Goal: Task Accomplishment & Management: Complete application form

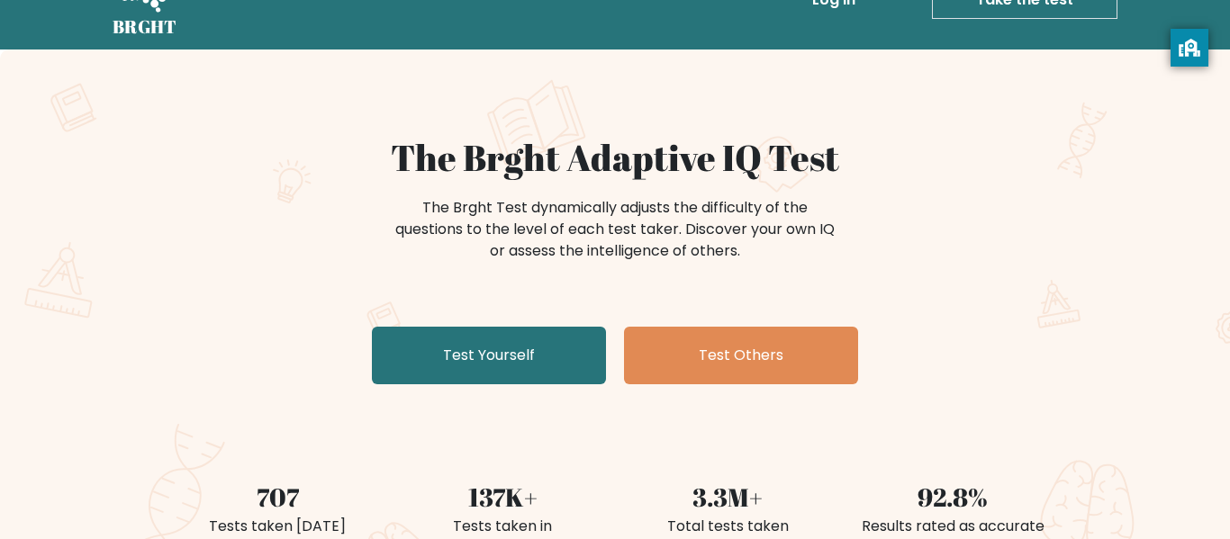
scroll to position [49, 0]
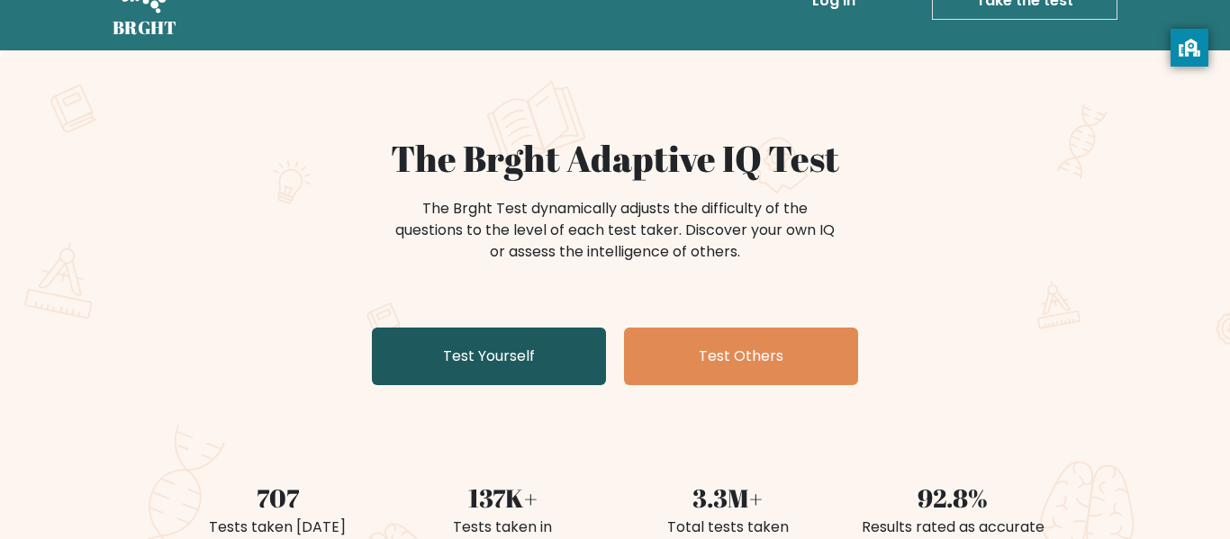
click at [484, 347] on link "Test Yourself" at bounding box center [489, 357] width 234 height 58
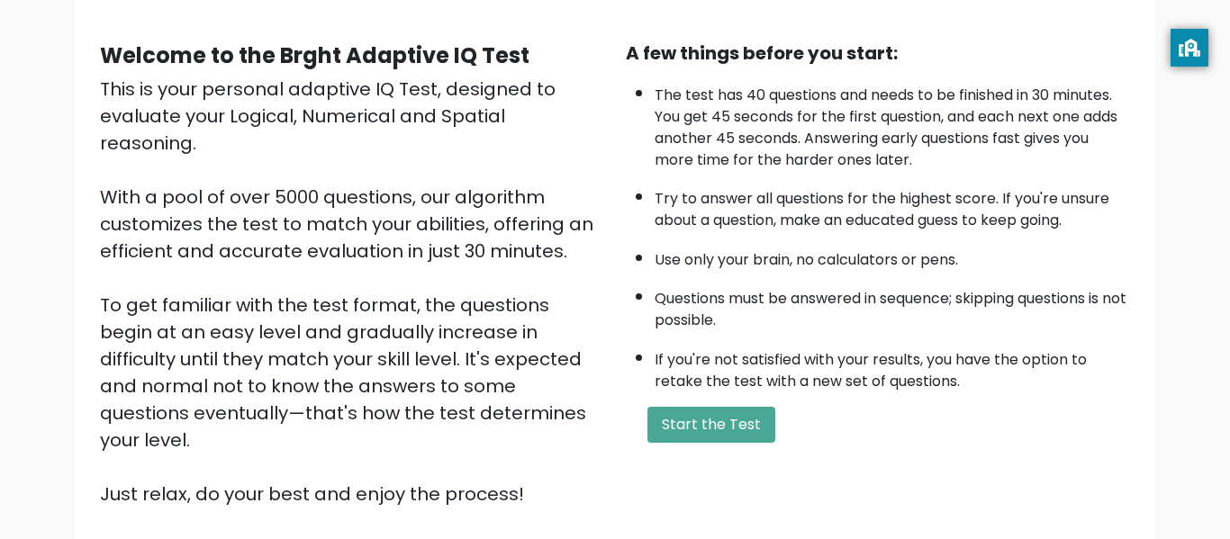
scroll to position [141, 0]
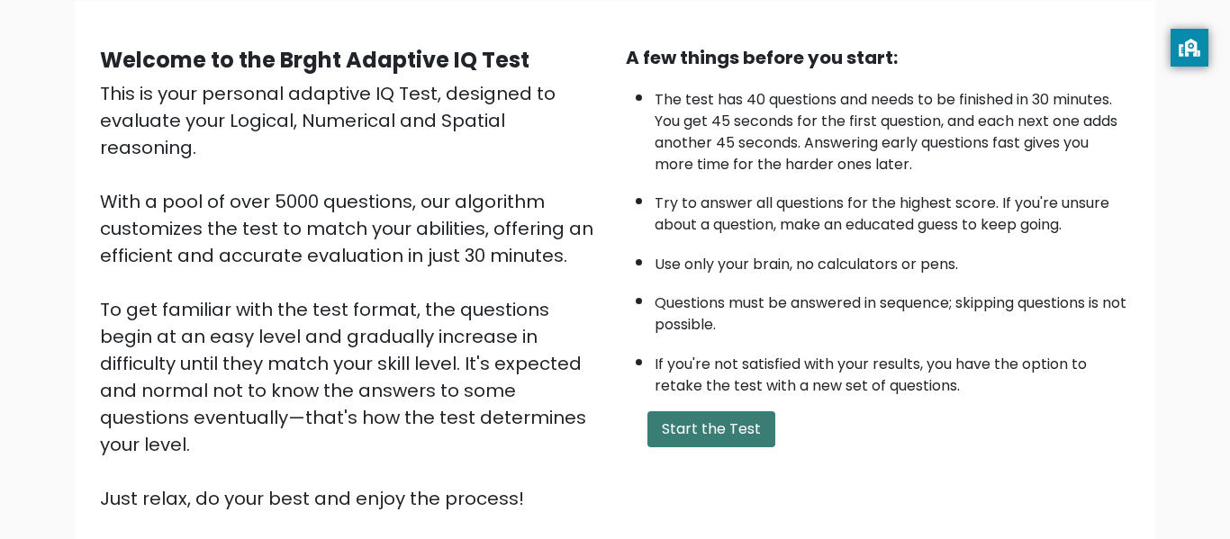
click at [715, 422] on button "Start the Test" at bounding box center [711, 430] width 128 height 36
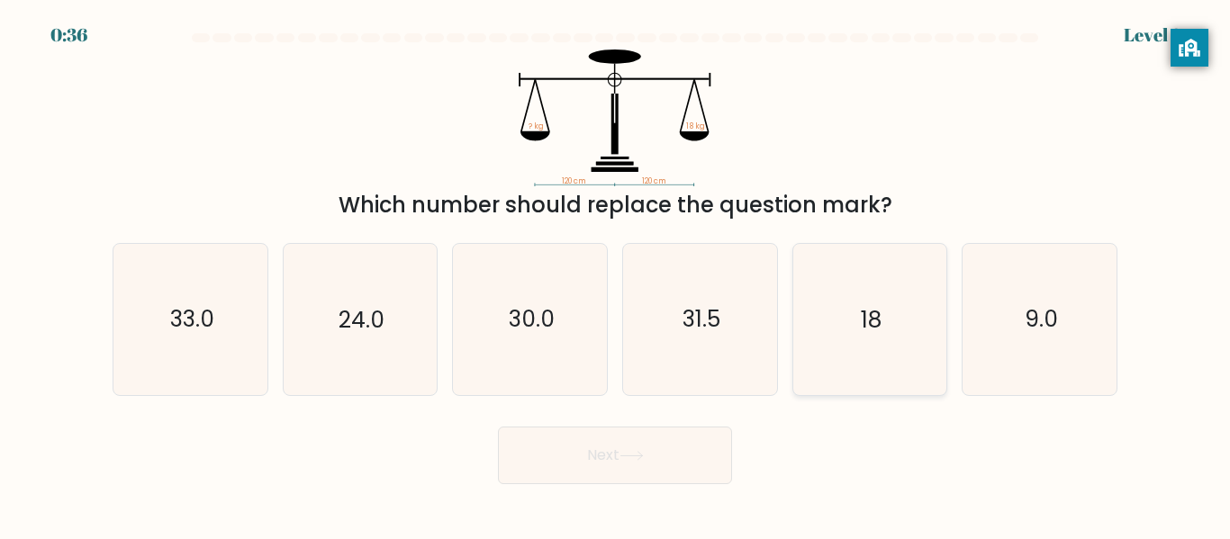
click at [914, 358] on icon "18" at bounding box center [869, 319] width 150 height 150
click at [616, 275] on input "e. 18" at bounding box center [615, 272] width 1 height 5
radio input "true"
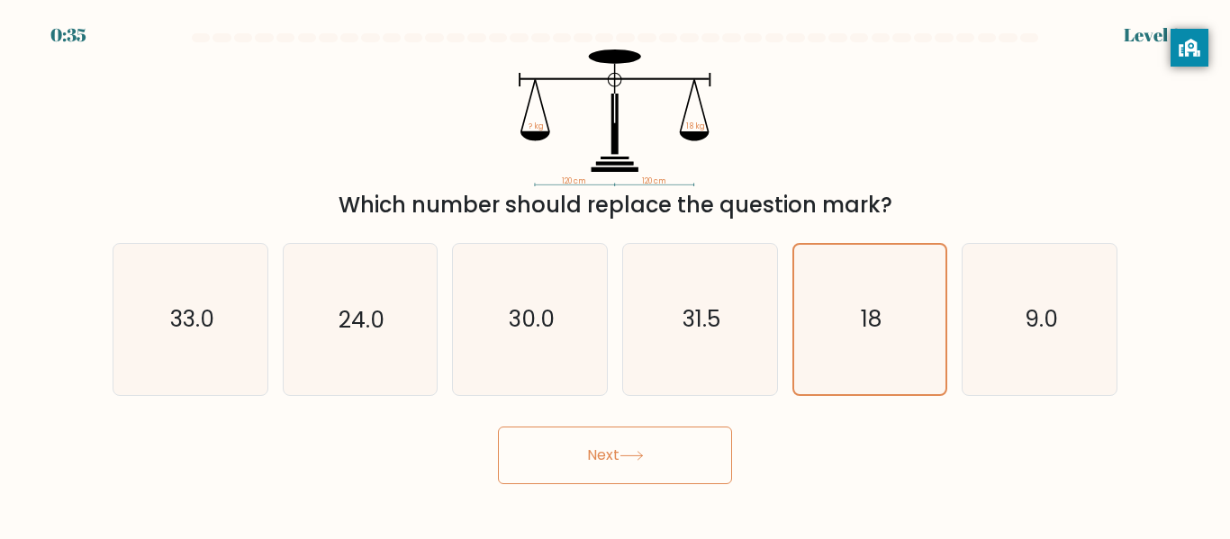
click at [635, 458] on icon at bounding box center [632, 456] width 24 height 10
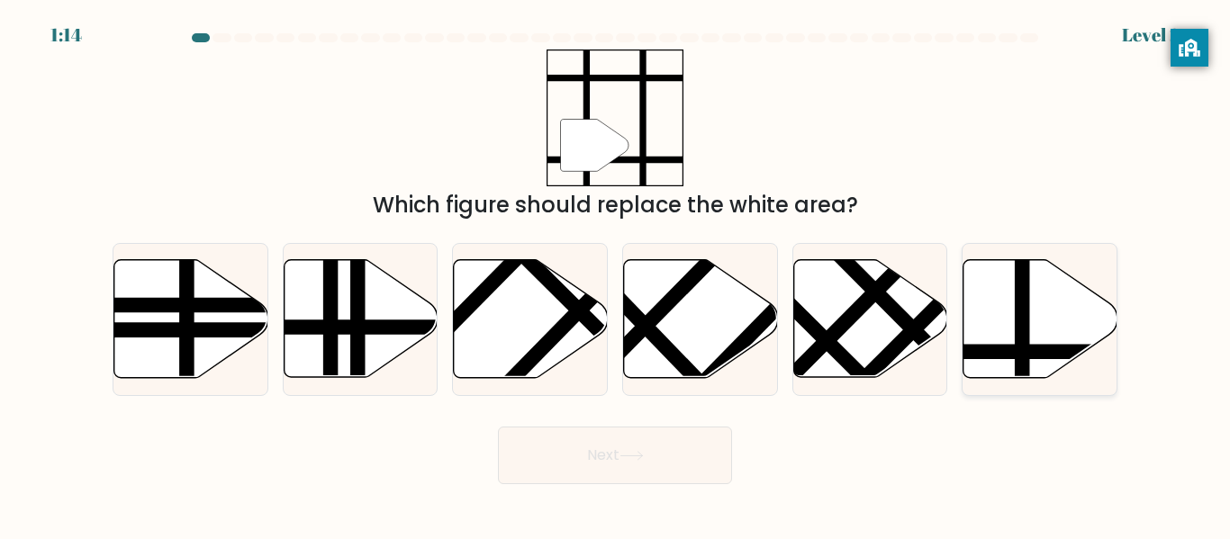
click at [1044, 321] on icon at bounding box center [1041, 319] width 154 height 118
click at [616, 275] on input "f." at bounding box center [615, 272] width 1 height 5
radio input "true"
click at [661, 449] on button "Next" at bounding box center [615, 456] width 234 height 58
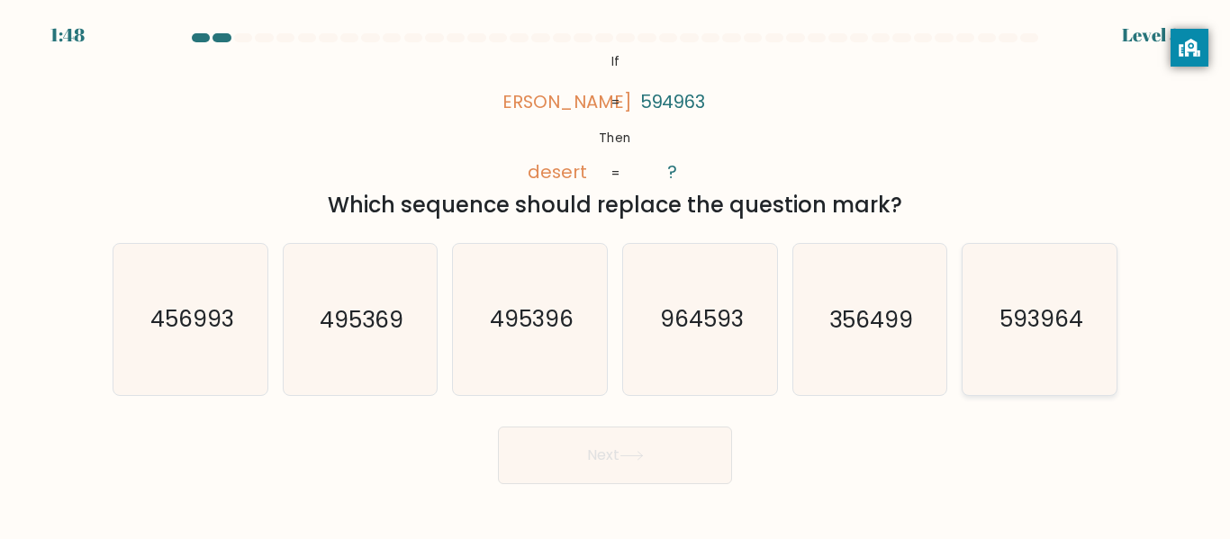
click at [1098, 330] on icon "593964" at bounding box center [1039, 319] width 150 height 150
click at [616, 275] on input "f. 593964" at bounding box center [615, 272] width 1 height 5
radio input "true"
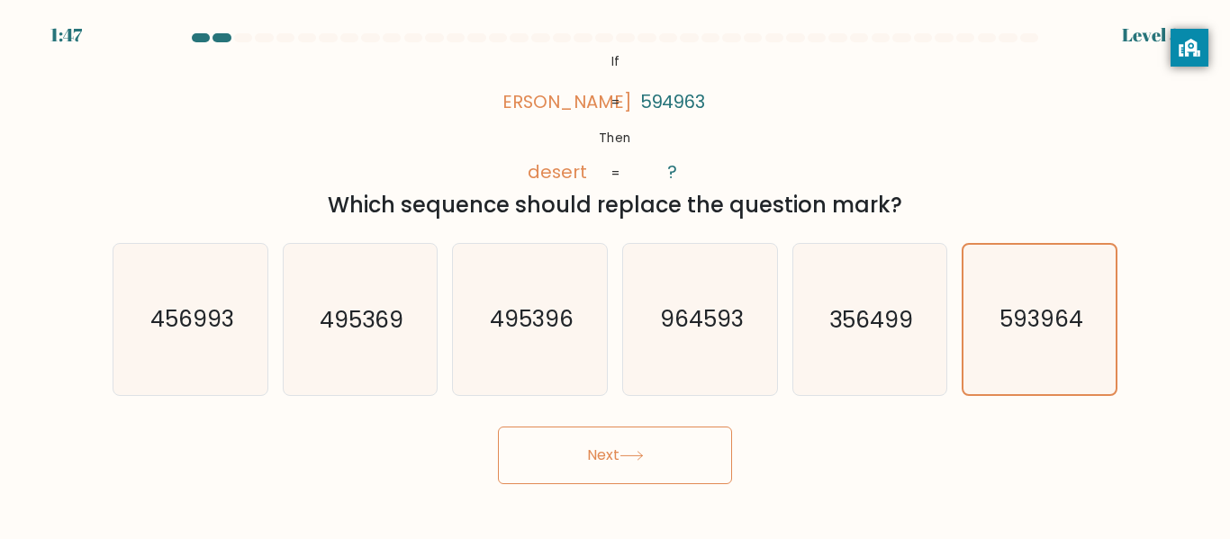
click at [594, 473] on button "Next" at bounding box center [615, 456] width 234 height 58
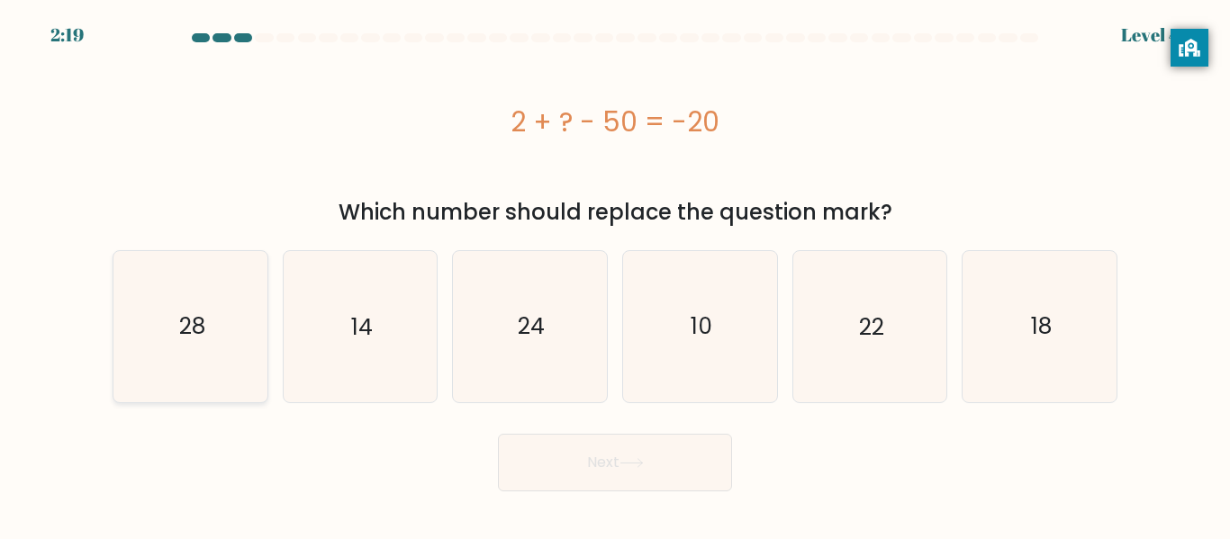
click at [177, 364] on icon "28" at bounding box center [190, 326] width 150 height 150
click at [615, 275] on input "a. 28" at bounding box center [615, 272] width 1 height 5
radio input "true"
click at [580, 509] on body "2:19 Level 4 a." at bounding box center [615, 269] width 1230 height 539
click at [524, 474] on button "Next" at bounding box center [615, 463] width 234 height 58
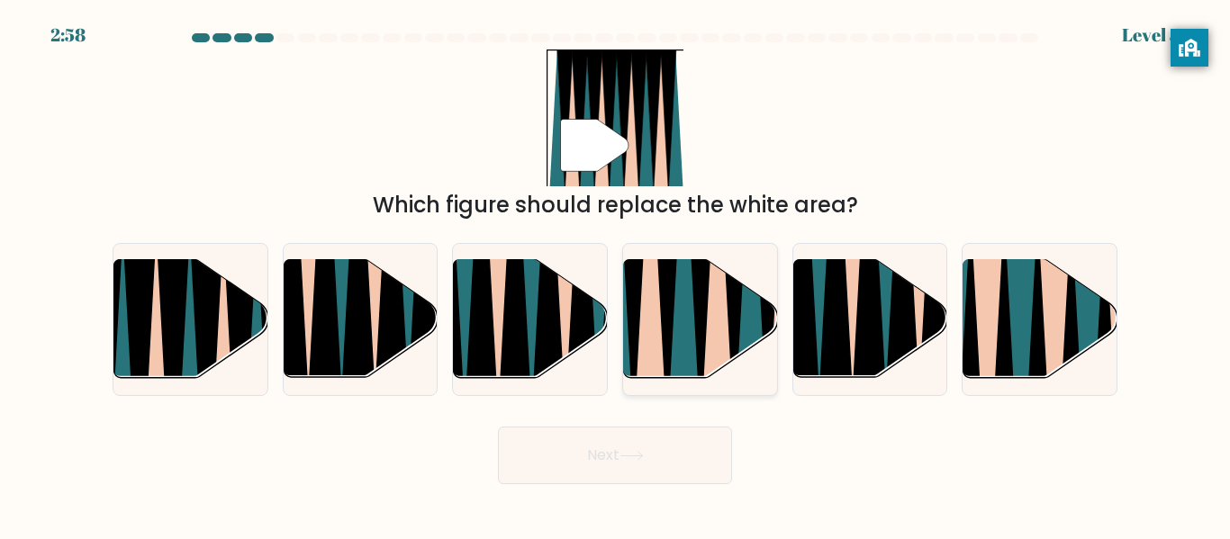
click at [735, 340] on icon at bounding box center [734, 258] width 35 height 308
click at [616, 275] on input "d." at bounding box center [615, 272] width 1 height 5
radio input "true"
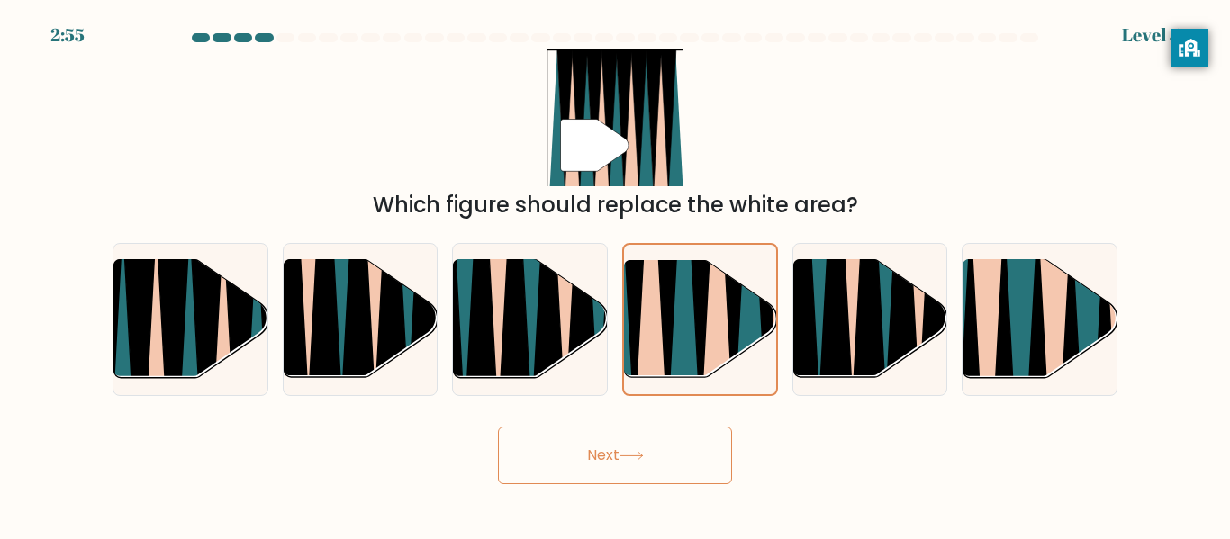
click at [548, 461] on button "Next" at bounding box center [615, 456] width 234 height 58
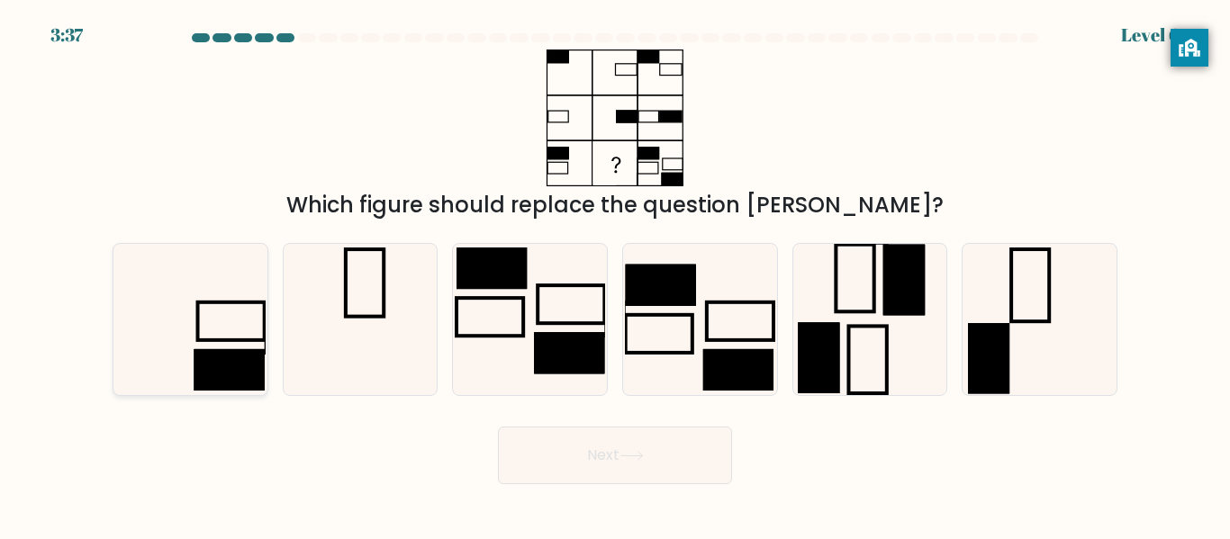
click at [158, 388] on icon at bounding box center [190, 319] width 150 height 150
click at [615, 275] on input "a." at bounding box center [615, 272] width 1 height 5
radio input "true"
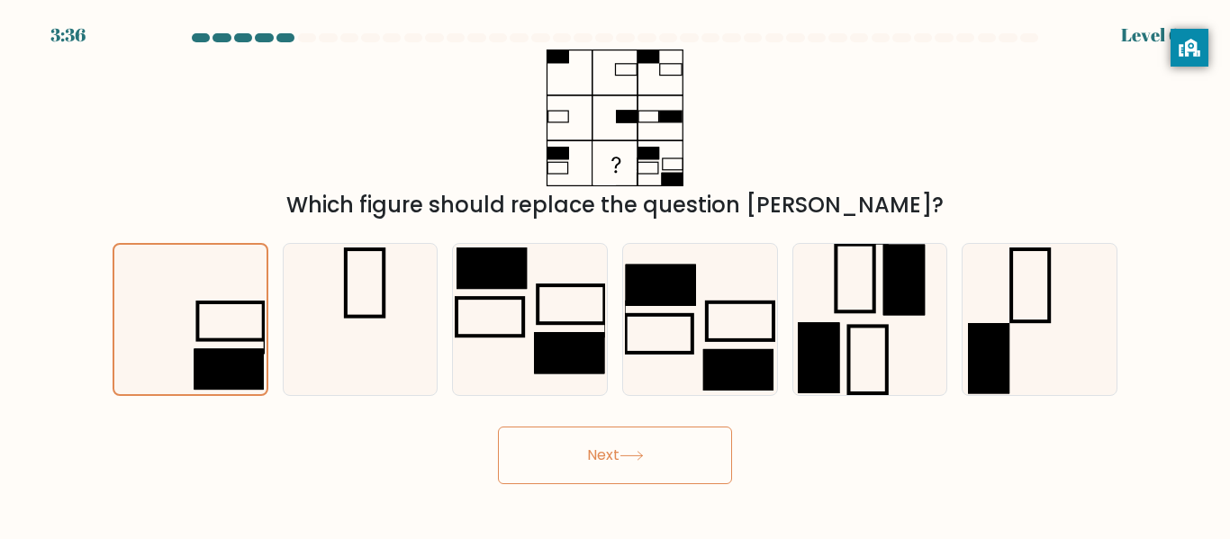
click at [575, 441] on button "Next" at bounding box center [615, 456] width 234 height 58
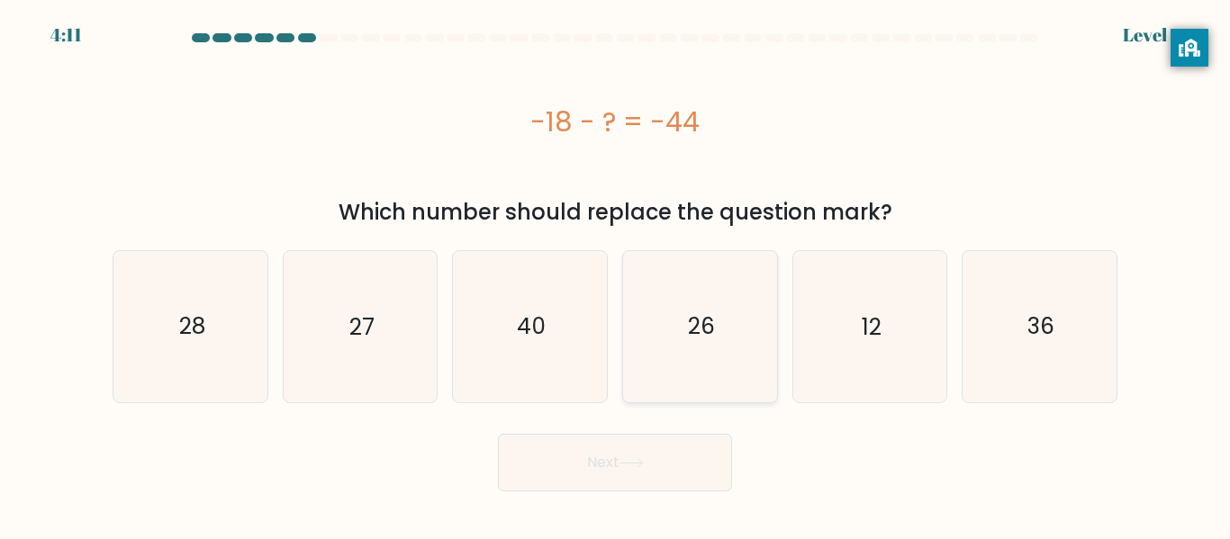
click at [650, 318] on icon "26" at bounding box center [700, 326] width 150 height 150
click at [616, 275] on input "d. 26" at bounding box center [615, 272] width 1 height 5
radio input "true"
click at [599, 462] on button "Next" at bounding box center [615, 463] width 234 height 58
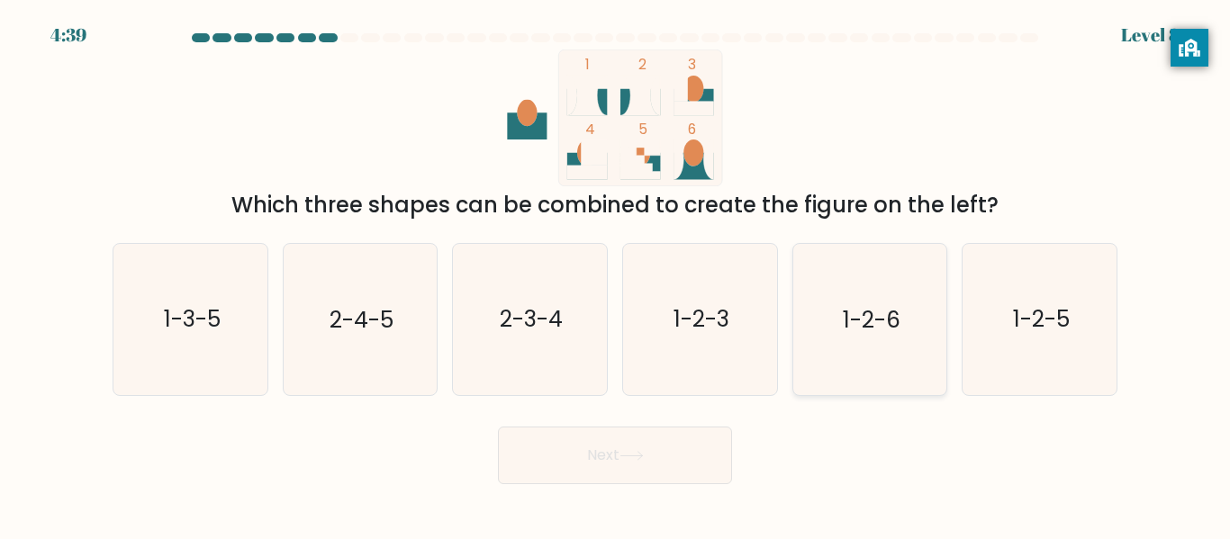
click at [906, 363] on icon "1-2-6" at bounding box center [869, 319] width 150 height 150
click at [616, 275] on input "e. 1-2-6" at bounding box center [615, 272] width 1 height 5
radio input "true"
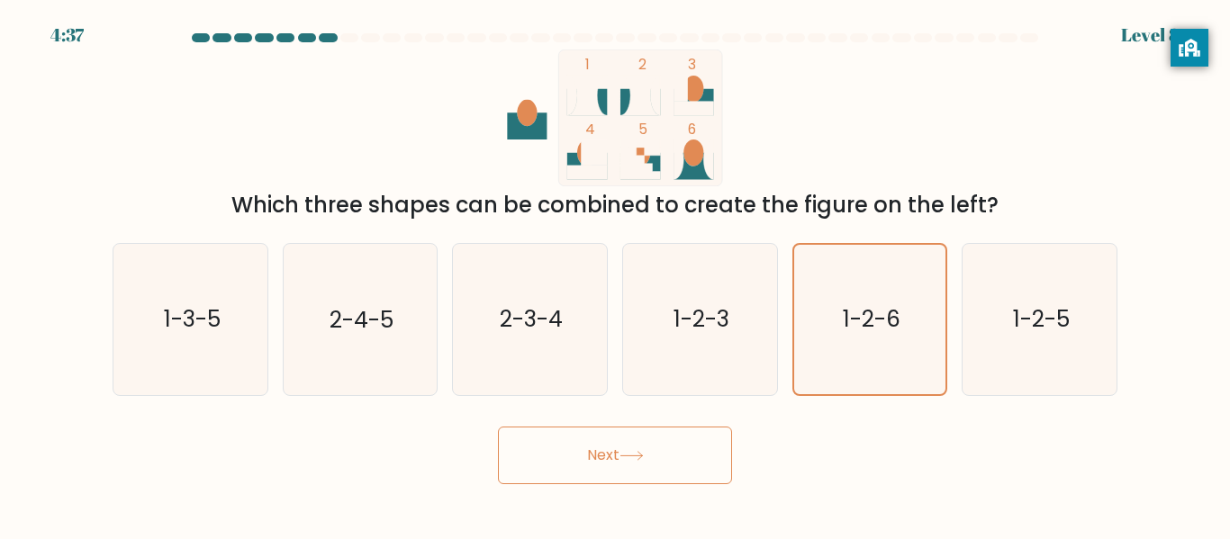
click at [615, 463] on button "Next" at bounding box center [615, 456] width 234 height 58
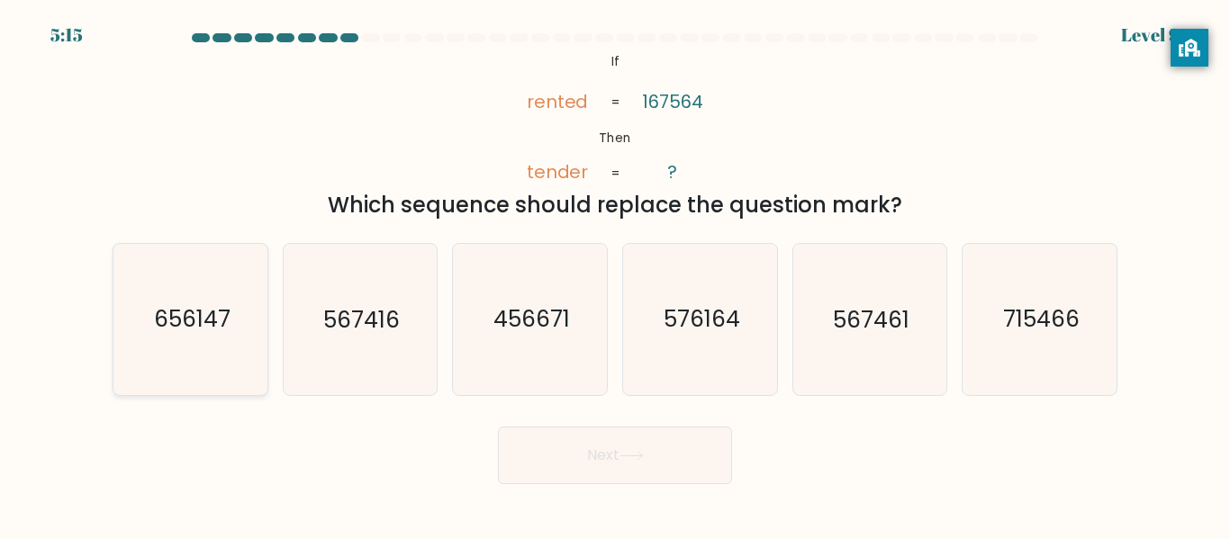
click at [178, 357] on icon "656147" at bounding box center [190, 319] width 150 height 150
click at [615, 275] on input "a. 656147" at bounding box center [615, 272] width 1 height 5
radio input "true"
click at [679, 440] on button "Next" at bounding box center [615, 456] width 234 height 58
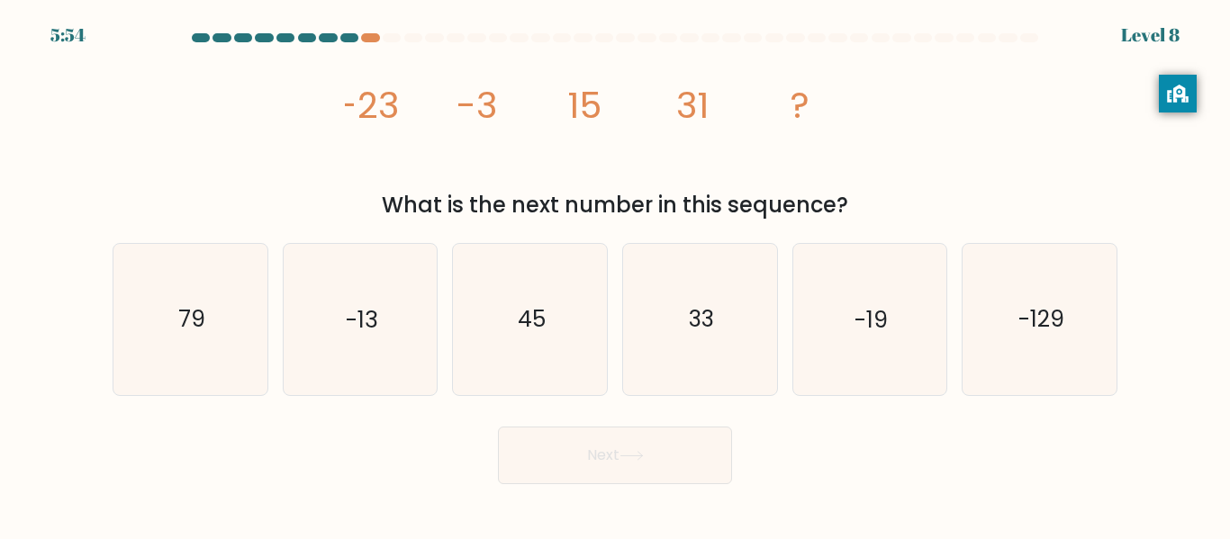
drag, startPoint x: 1204, startPoint y: 48, endPoint x: 1191, endPoint y: 94, distance: 47.6
click at [1191, 94] on div "privacy banner" at bounding box center [1178, 94] width 38 height 38
click at [732, 356] on icon "33" at bounding box center [700, 319] width 150 height 150
click at [616, 275] on input "d. 33" at bounding box center [615, 272] width 1 height 5
radio input "true"
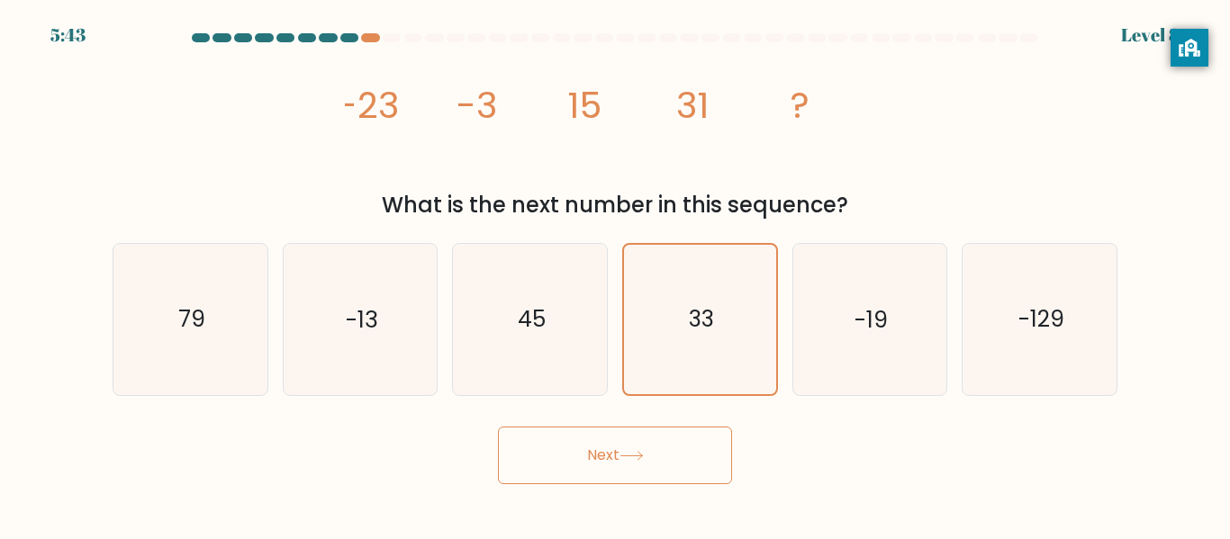
click at [636, 454] on icon at bounding box center [632, 456] width 24 height 10
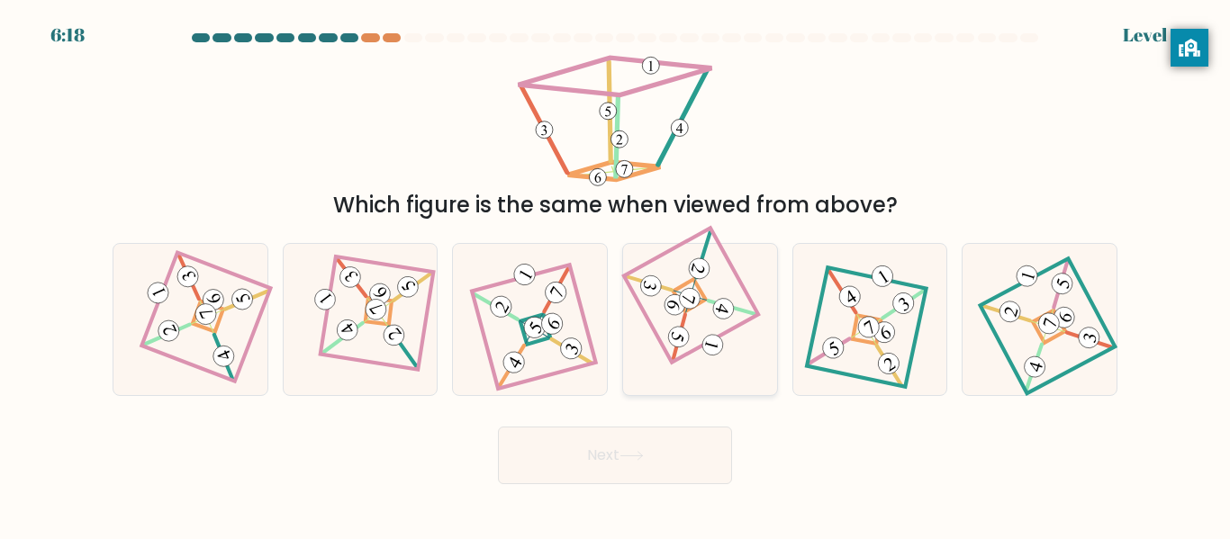
click at [711, 331] on icon at bounding box center [699, 319] width 103 height 121
click at [616, 275] on input "d." at bounding box center [615, 272] width 1 height 5
radio input "true"
click at [620, 463] on button "Next" at bounding box center [615, 456] width 234 height 58
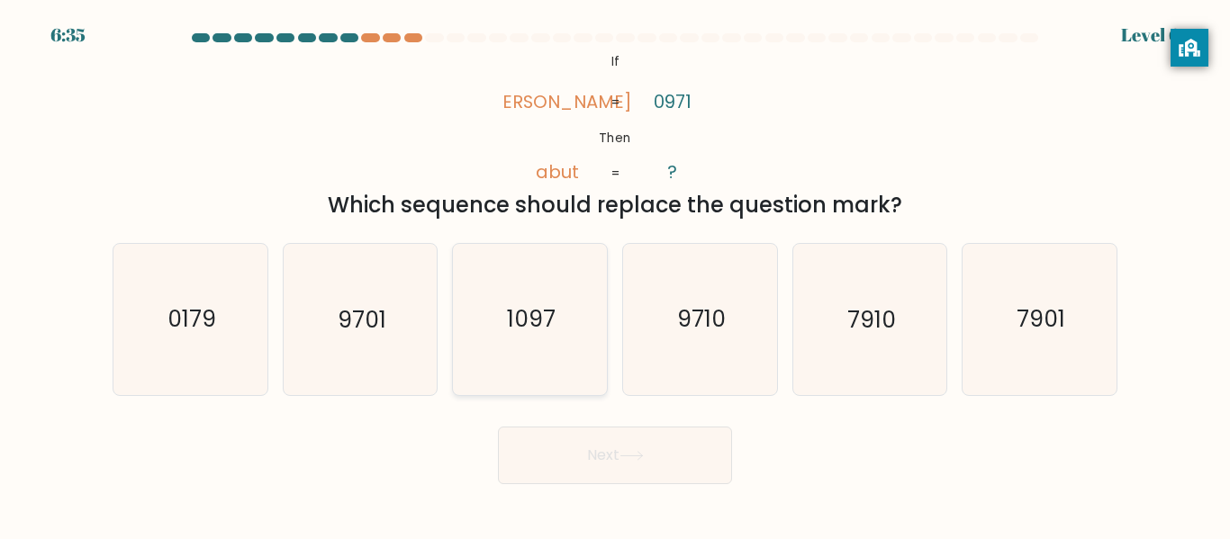
click at [524, 335] on icon "1097" at bounding box center [530, 319] width 150 height 150
click at [615, 275] on input "c. 1097" at bounding box center [615, 272] width 1 height 5
radio input "true"
click at [644, 461] on button "Next" at bounding box center [615, 456] width 234 height 58
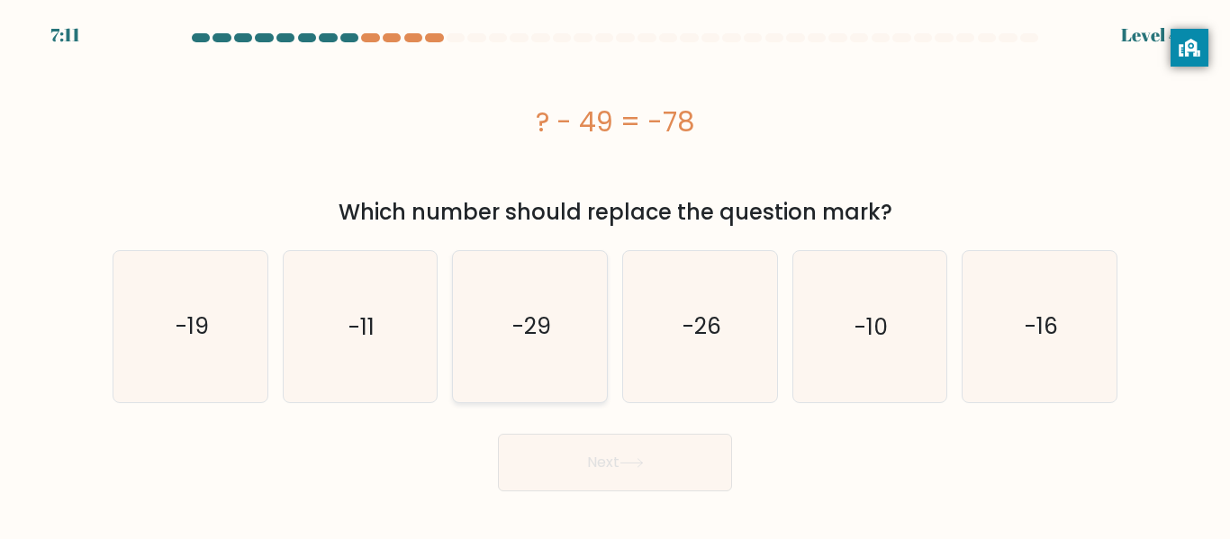
click at [472, 304] on icon "-29" at bounding box center [530, 326] width 150 height 150
click at [615, 275] on input "c. -29" at bounding box center [615, 272] width 1 height 5
radio input "true"
click at [369, 321] on text "-11" at bounding box center [362, 327] width 26 height 32
click at [615, 275] on input "b. -11" at bounding box center [615, 272] width 1 height 5
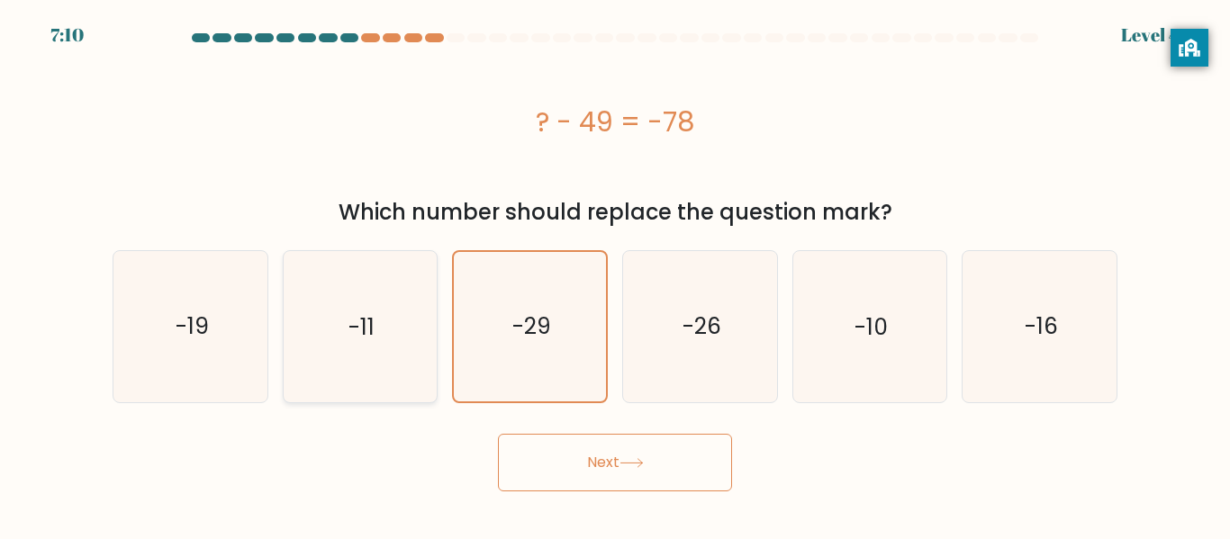
radio input "true"
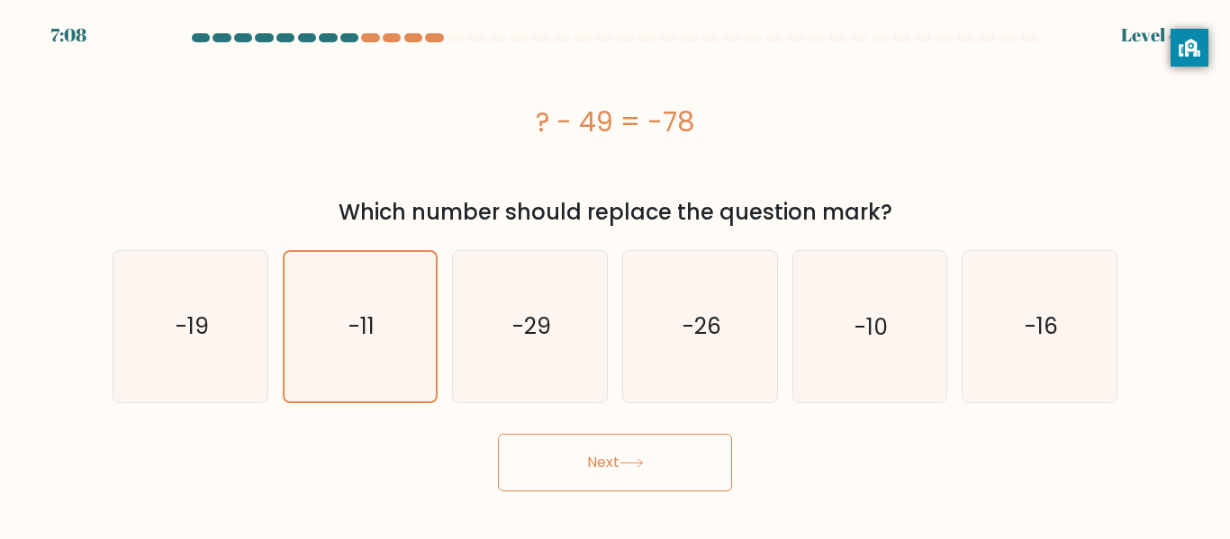
click at [602, 460] on button "Next" at bounding box center [615, 463] width 234 height 58
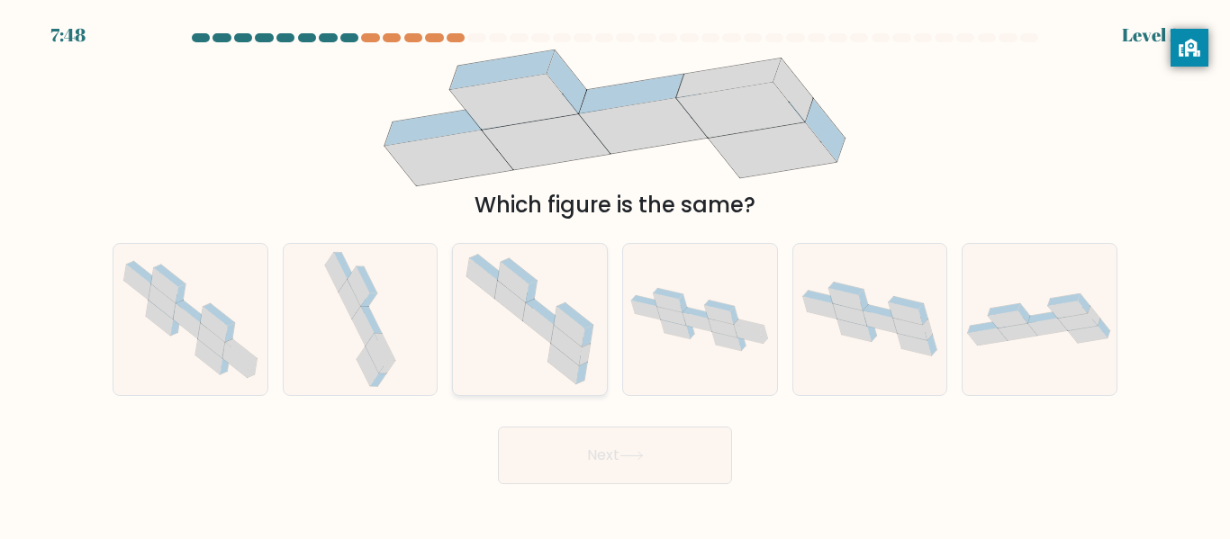
click at [514, 298] on icon at bounding box center [510, 301] width 31 height 41
click at [615, 275] on input "c." at bounding box center [615, 272] width 1 height 5
radio input "true"
click at [611, 445] on button "Next" at bounding box center [615, 456] width 234 height 58
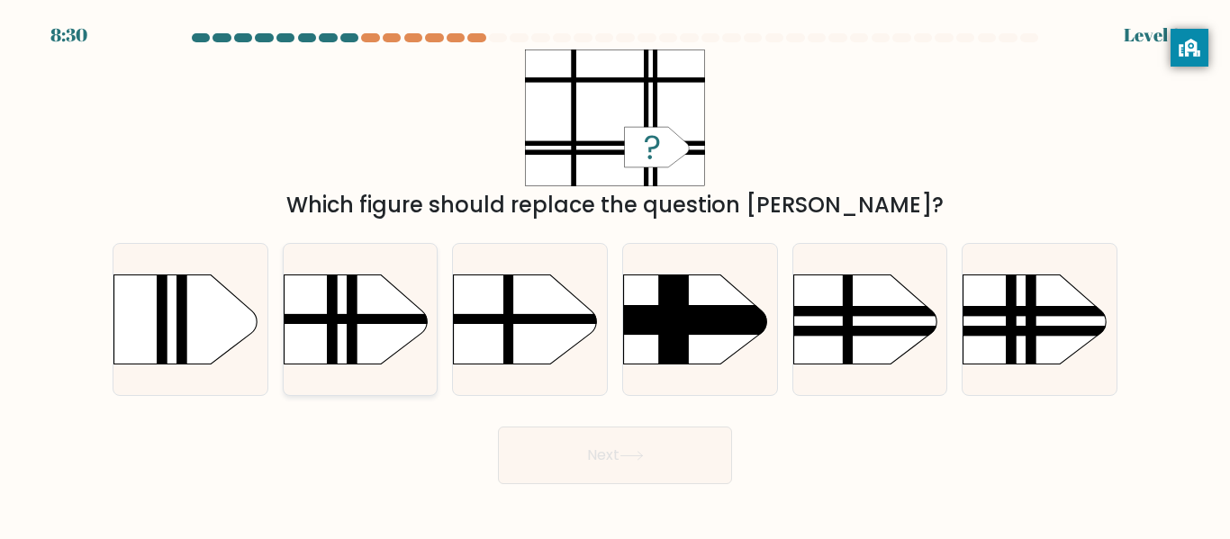
click at [407, 372] on div at bounding box center [361, 319] width 156 height 152
click at [615, 275] on input "b." at bounding box center [615, 272] width 1 height 5
radio input "true"
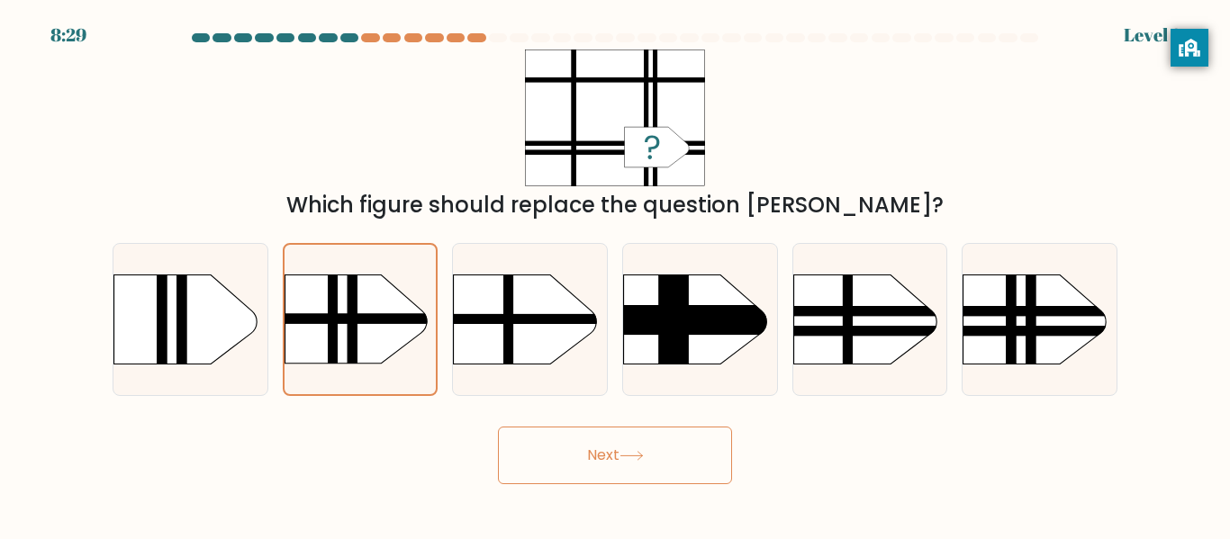
click at [575, 445] on button "Next" at bounding box center [615, 456] width 234 height 58
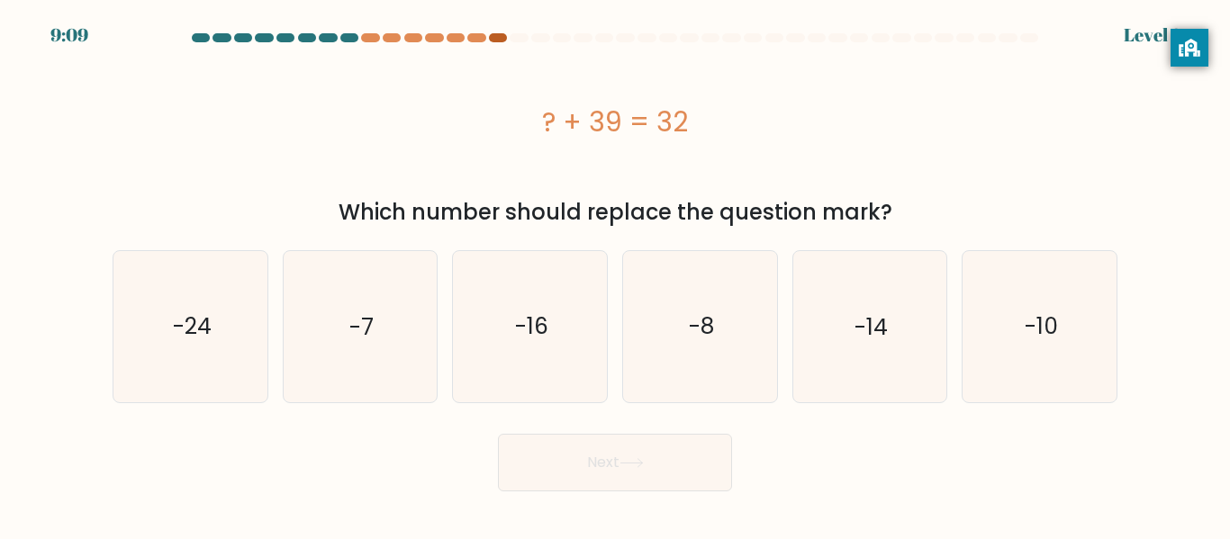
click at [496, 36] on div at bounding box center [498, 37] width 18 height 9
click at [475, 40] on div at bounding box center [476, 37] width 18 height 9
click at [355, 292] on icon "-7" at bounding box center [360, 326] width 150 height 150
click at [615, 275] on input "b. -7" at bounding box center [615, 272] width 1 height 5
radio input "true"
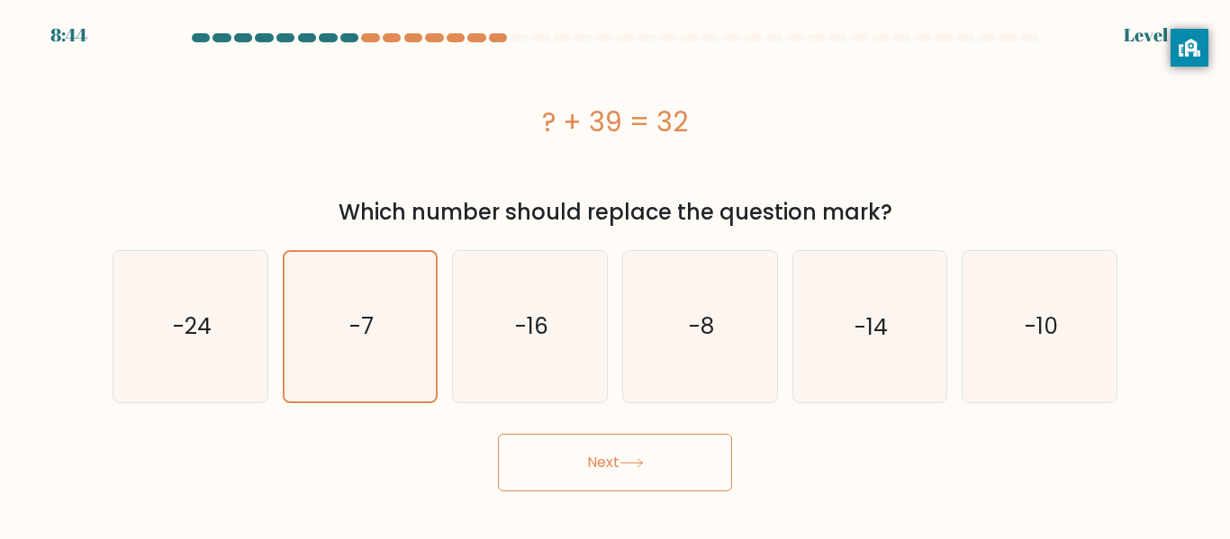
click at [579, 445] on button "Next" at bounding box center [615, 463] width 234 height 58
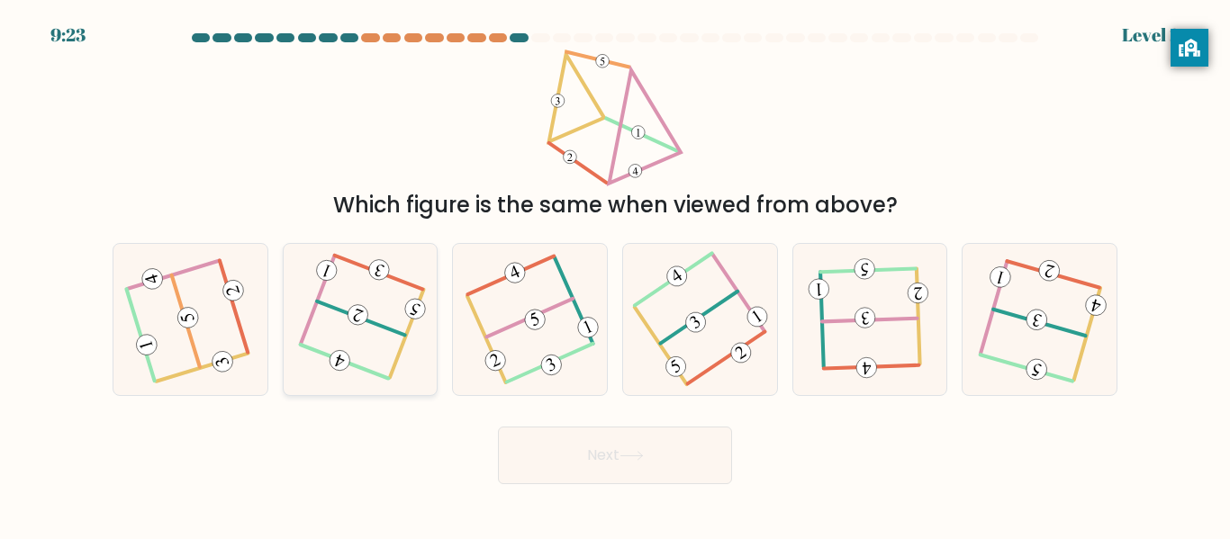
click at [341, 326] on icon at bounding box center [360, 319] width 117 height 121
click at [615, 275] on input "b." at bounding box center [615, 272] width 1 height 5
radio input "true"
click at [619, 451] on button "Next" at bounding box center [615, 456] width 234 height 58
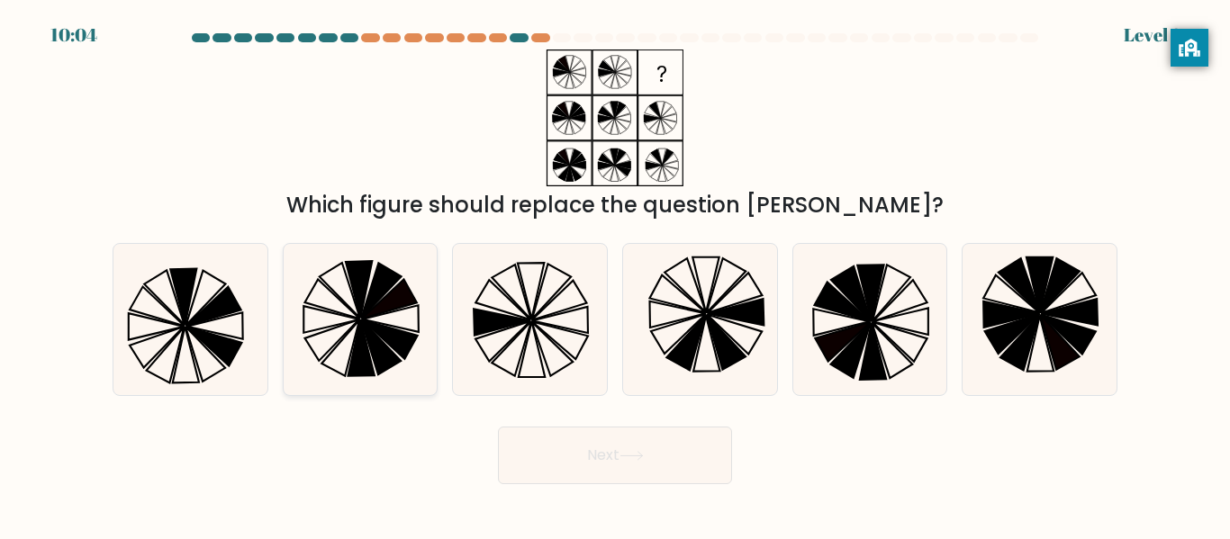
click at [322, 306] on icon at bounding box center [360, 319] width 150 height 150
click at [615, 275] on input "b." at bounding box center [615, 272] width 1 height 5
radio input "true"
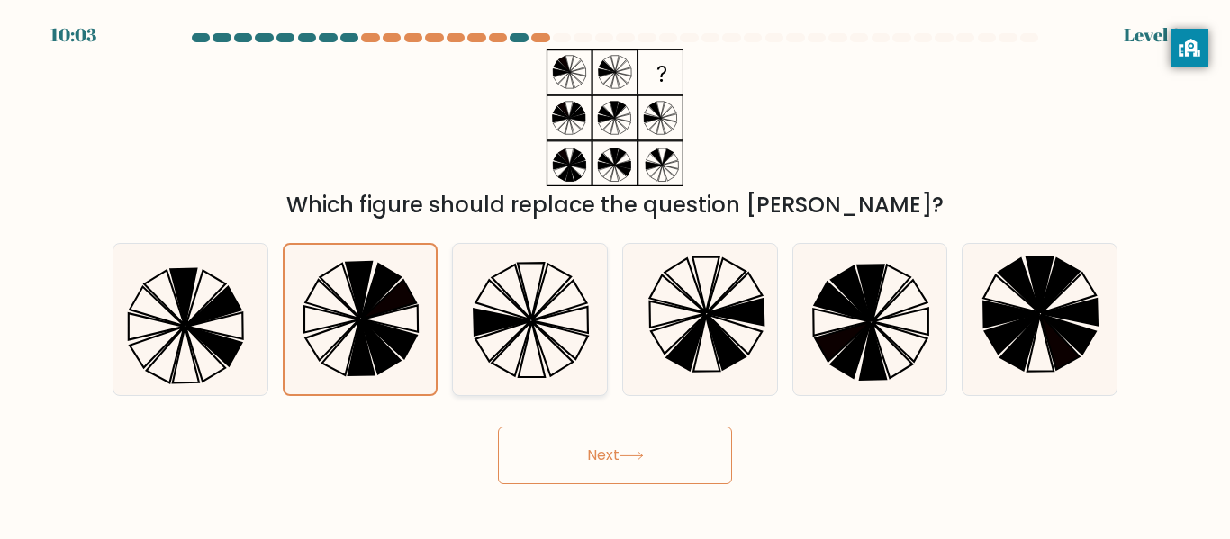
click at [580, 304] on icon at bounding box center [559, 301] width 55 height 40
click at [615, 275] on input "c." at bounding box center [615, 272] width 1 height 5
radio input "true"
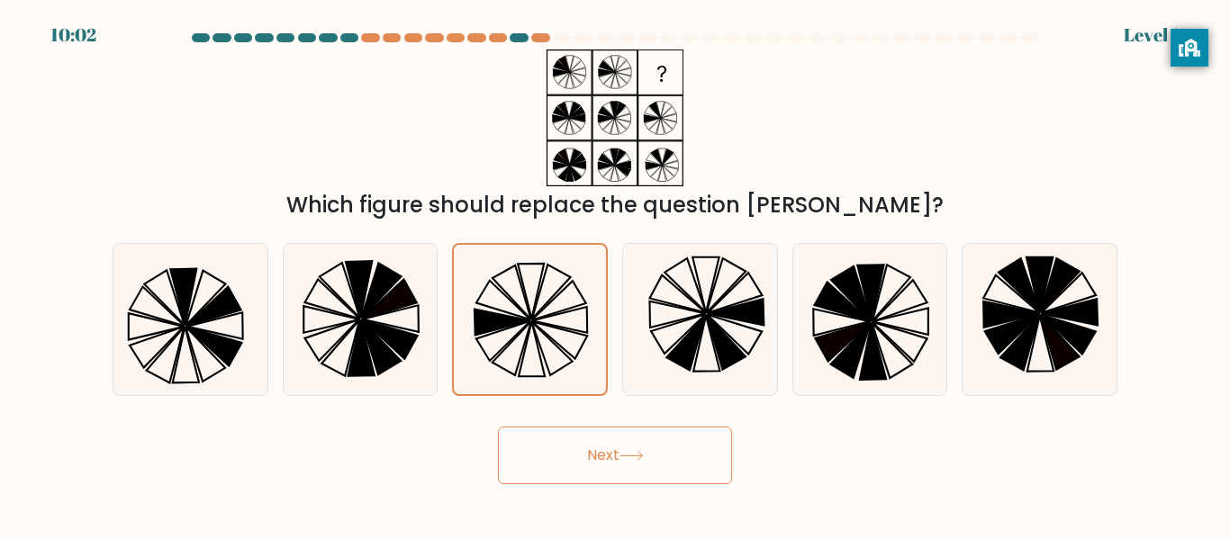
click at [655, 466] on button "Next" at bounding box center [615, 456] width 234 height 58
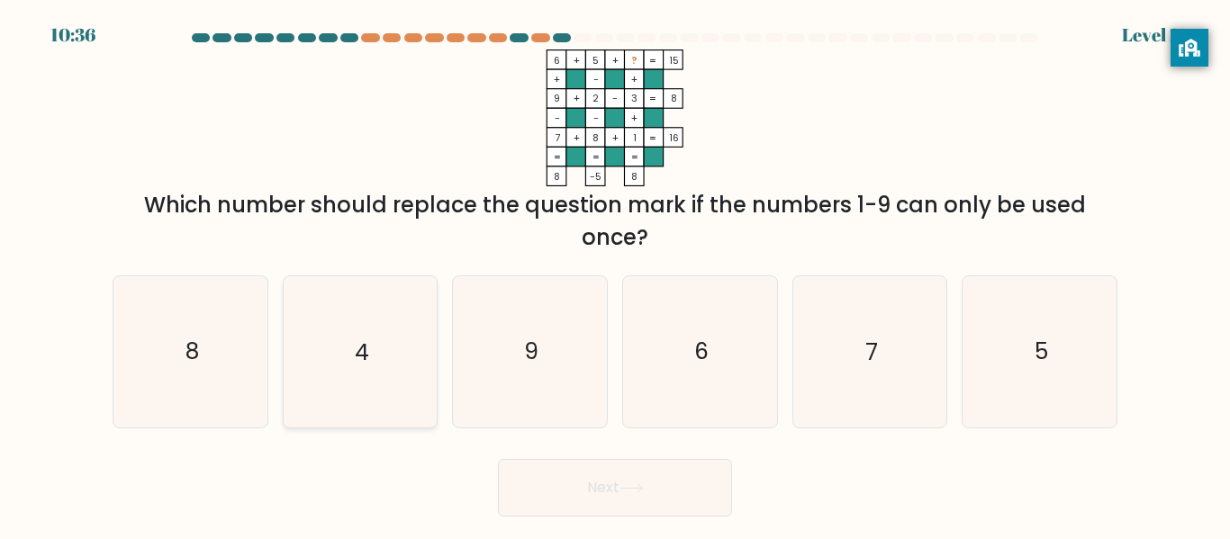
click at [300, 413] on icon "4" at bounding box center [360, 351] width 150 height 150
click at [615, 275] on input "b. 4" at bounding box center [615, 272] width 1 height 5
radio input "true"
click at [601, 500] on button "Next" at bounding box center [615, 488] width 234 height 58
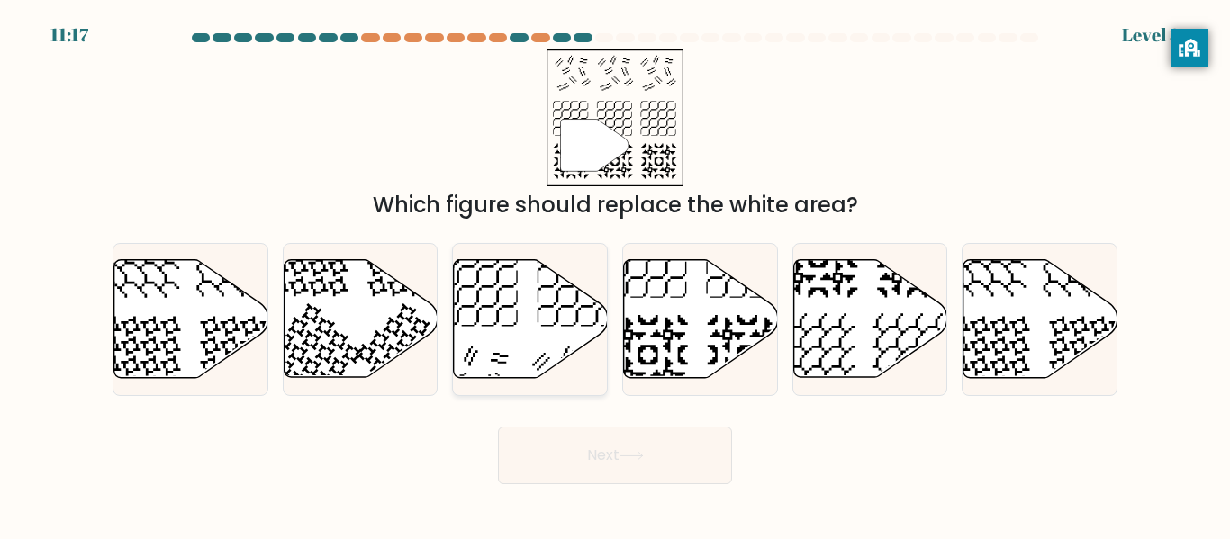
click at [522, 354] on icon at bounding box center [531, 319] width 154 height 118
click at [615, 275] on input "c." at bounding box center [615, 272] width 1 height 5
radio input "true"
click at [575, 447] on button "Next" at bounding box center [615, 456] width 234 height 58
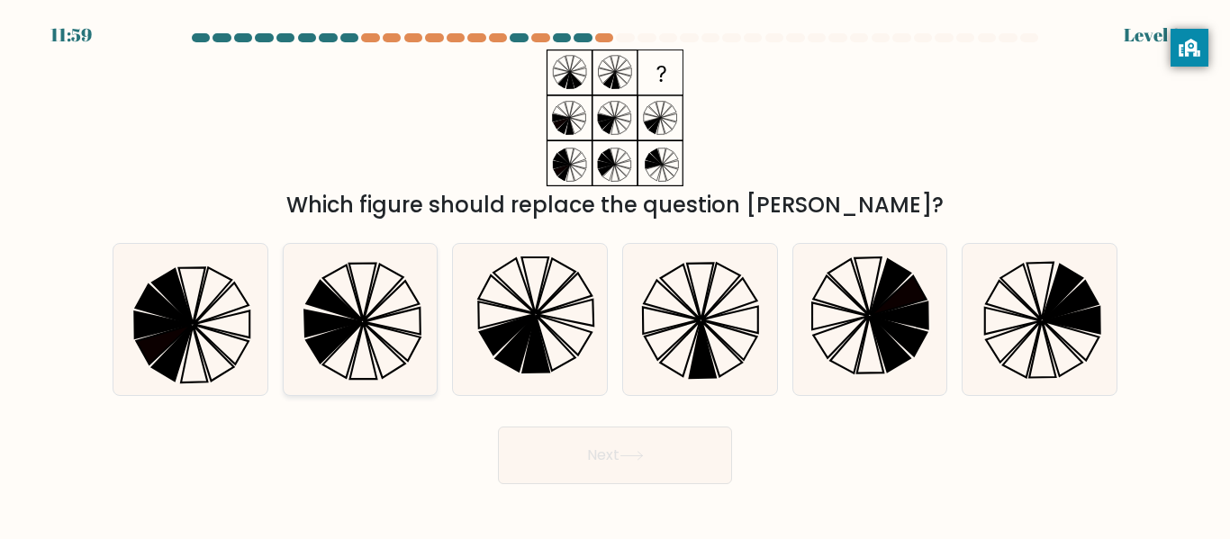
click at [400, 308] on icon at bounding box center [360, 319] width 150 height 150
click at [615, 275] on input "b." at bounding box center [615, 272] width 1 height 5
radio input "true"
click at [590, 465] on button "Next" at bounding box center [615, 456] width 234 height 58
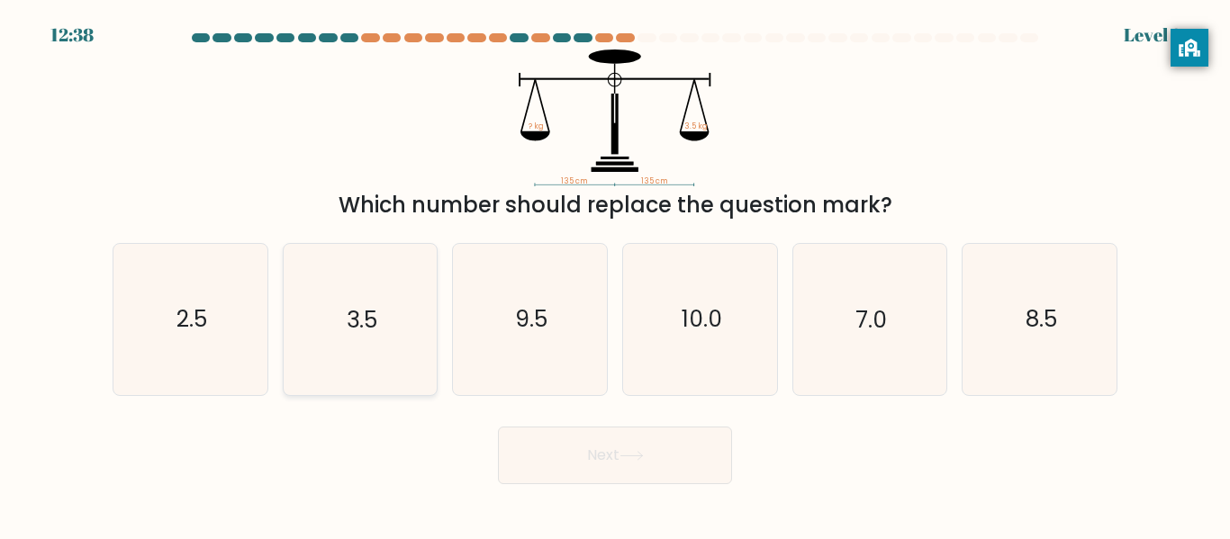
click at [394, 350] on icon "3.5" at bounding box center [360, 319] width 150 height 150
click at [615, 275] on input "b. 3.5" at bounding box center [615, 272] width 1 height 5
radio input "true"
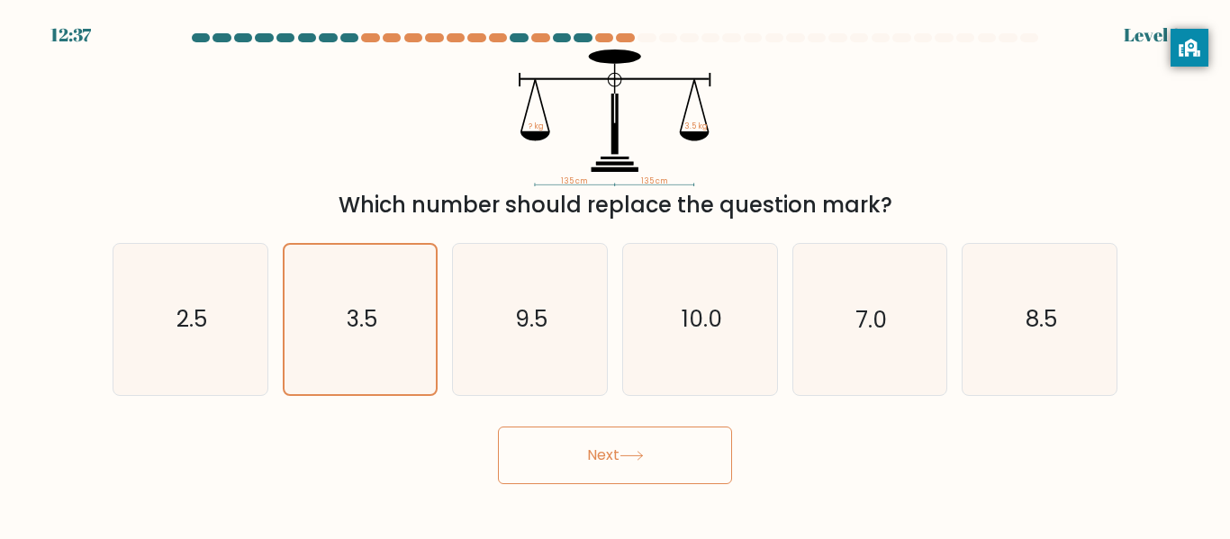
click at [577, 448] on button "Next" at bounding box center [615, 456] width 234 height 58
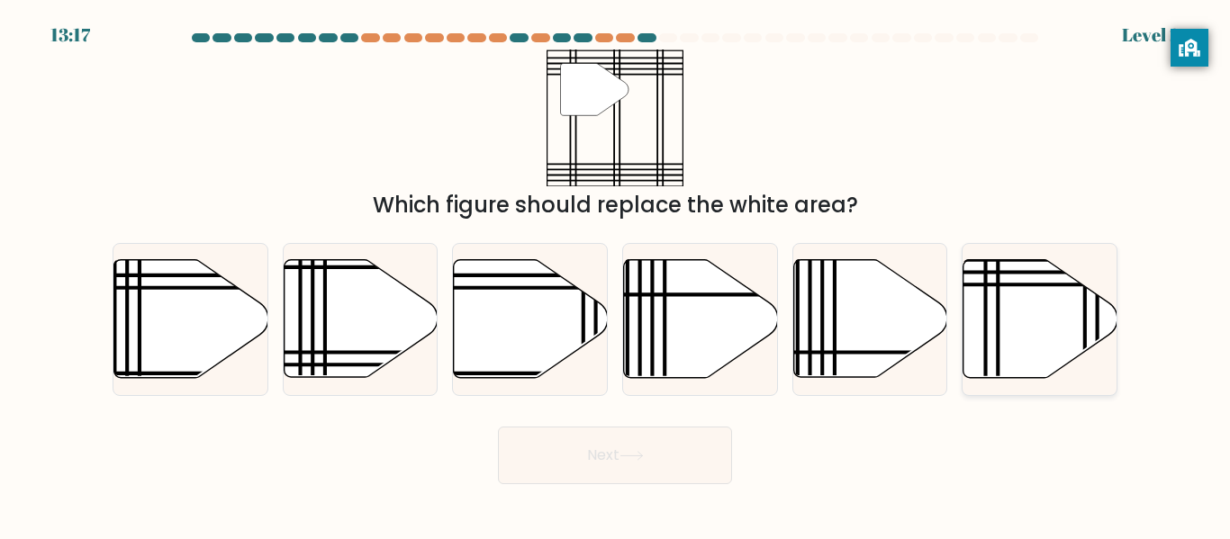
click at [1019, 315] on icon at bounding box center [1041, 319] width 154 height 118
click at [616, 275] on input "f." at bounding box center [615, 272] width 1 height 5
radio input "true"
click at [632, 435] on button "Next" at bounding box center [615, 456] width 234 height 58
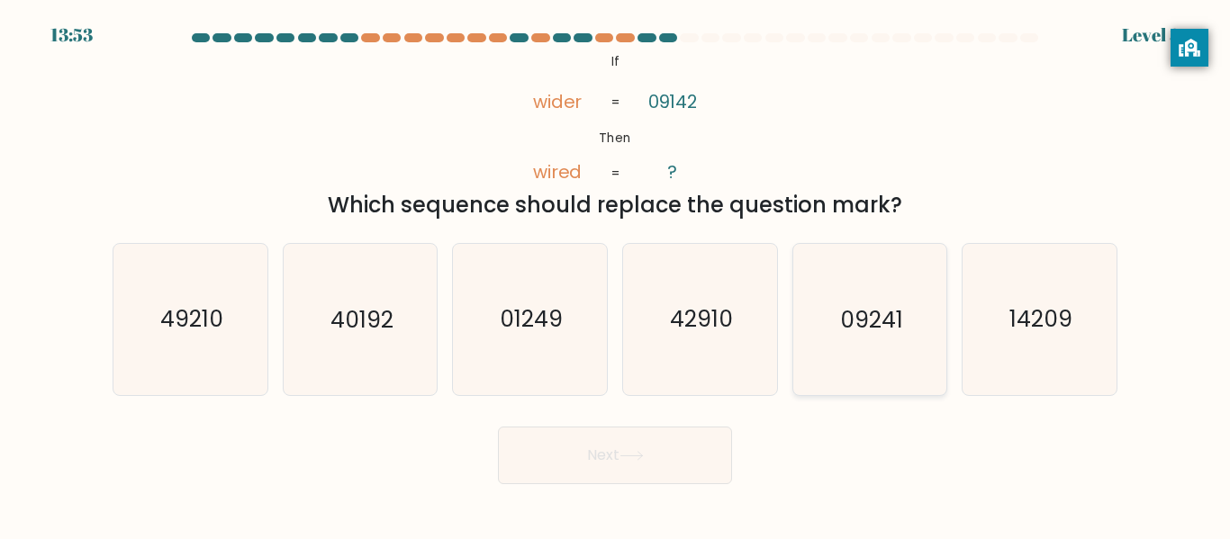
click at [819, 320] on icon "09241" at bounding box center [869, 319] width 150 height 150
click at [616, 275] on input "e. 09241" at bounding box center [615, 272] width 1 height 5
radio input "true"
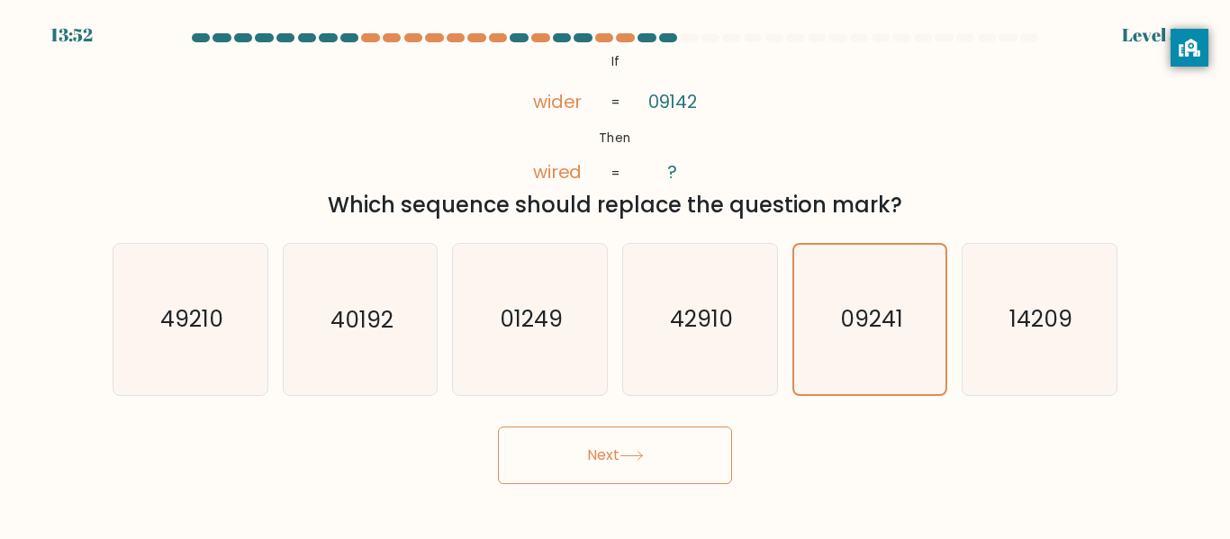
click at [602, 455] on button "Next" at bounding box center [615, 456] width 234 height 58
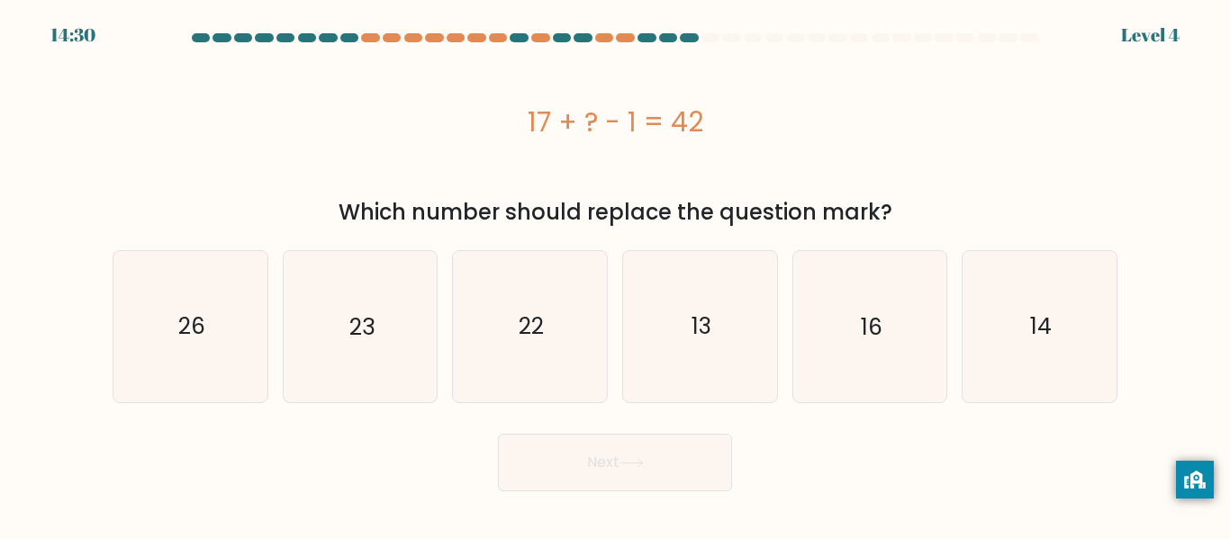
drag, startPoint x: 1182, startPoint y: 48, endPoint x: 1191, endPoint y: 496, distance: 448.5
click at [1191, 496] on div "privacy banner" at bounding box center [1195, 480] width 38 height 38
click at [649, 265] on icon "13" at bounding box center [700, 326] width 150 height 150
click at [616, 270] on input "d. 13" at bounding box center [615, 272] width 1 height 5
radio input "true"
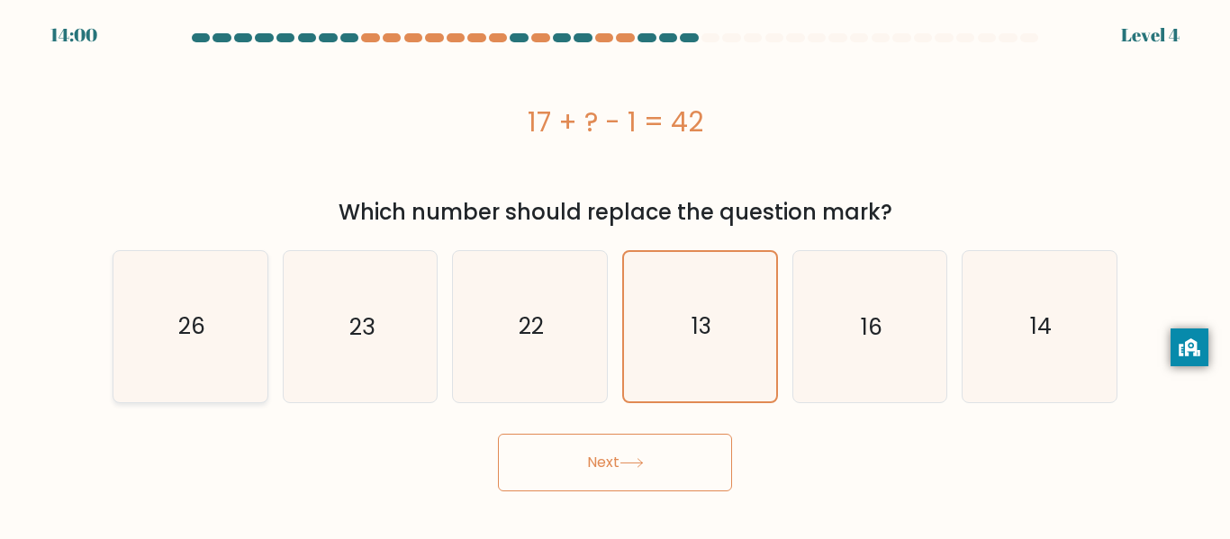
click at [115, 371] on icon "26" at bounding box center [190, 326] width 150 height 150
click at [615, 275] on input "a. 26" at bounding box center [615, 272] width 1 height 5
radio input "true"
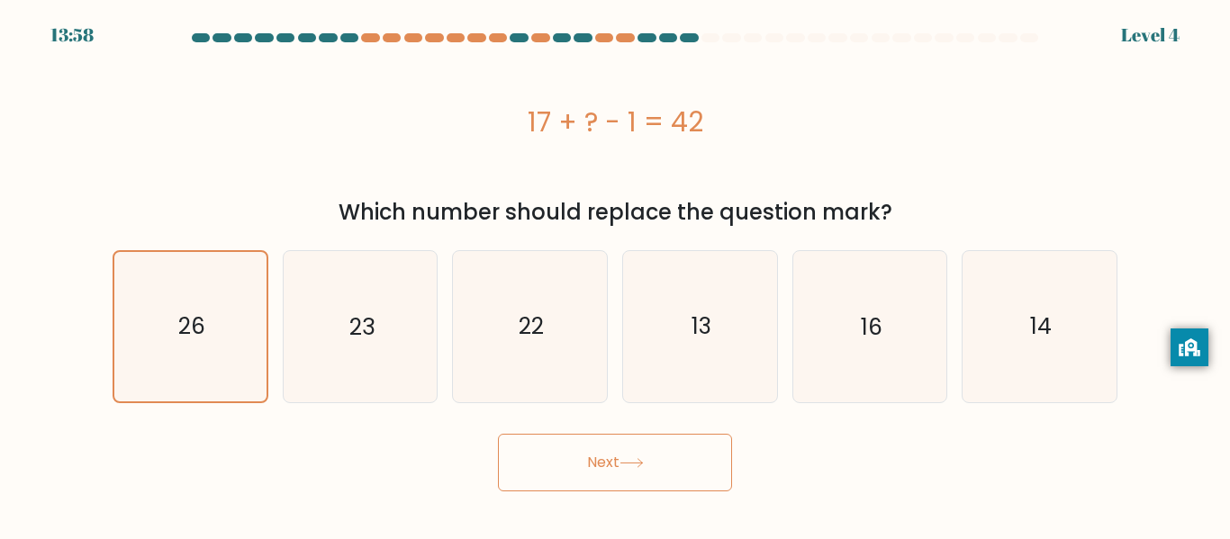
click at [659, 490] on button "Next" at bounding box center [615, 463] width 234 height 58
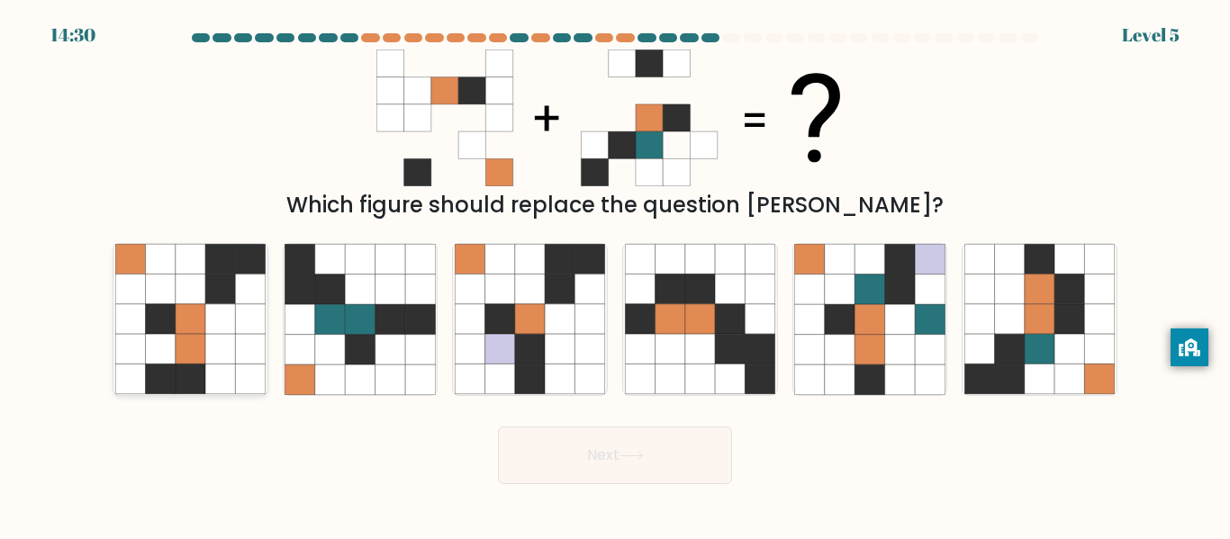
click at [153, 276] on icon at bounding box center [160, 290] width 30 height 30
click at [615, 275] on input "a." at bounding box center [615, 272] width 1 height 5
radio input "true"
click at [638, 456] on icon at bounding box center [632, 456] width 24 height 10
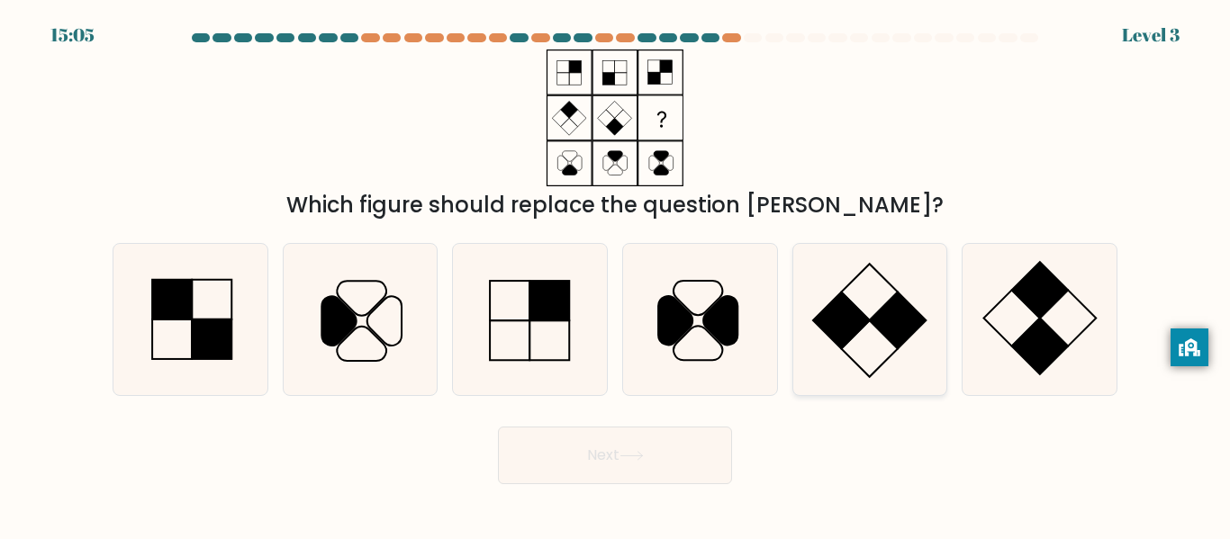
click at [893, 329] on rect at bounding box center [898, 321] width 56 height 56
click at [616, 275] on input "e." at bounding box center [615, 272] width 1 height 5
radio input "true"
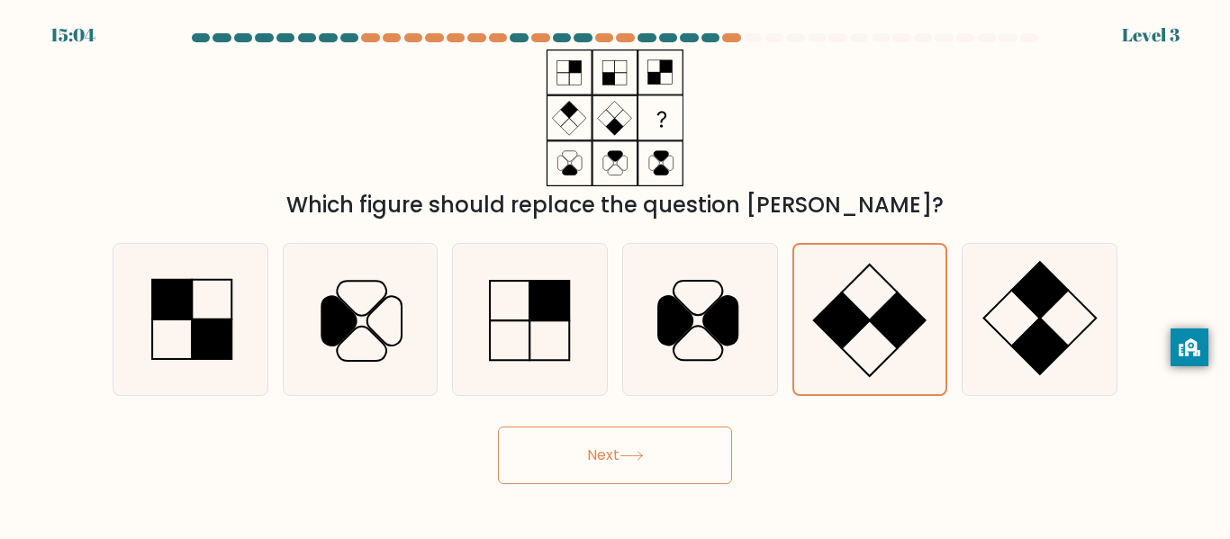
click at [593, 443] on button "Next" at bounding box center [615, 456] width 234 height 58
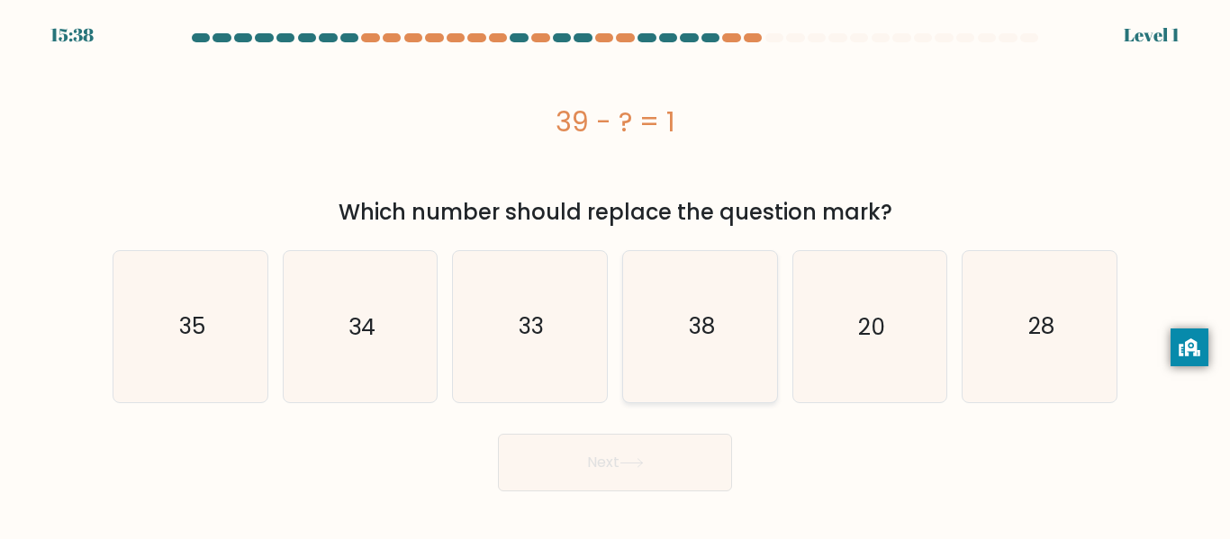
click at [765, 297] on icon "38" at bounding box center [700, 326] width 150 height 150
click at [616, 275] on input "d. 38" at bounding box center [615, 272] width 1 height 5
radio input "true"
click at [685, 466] on button "Next" at bounding box center [615, 463] width 234 height 58
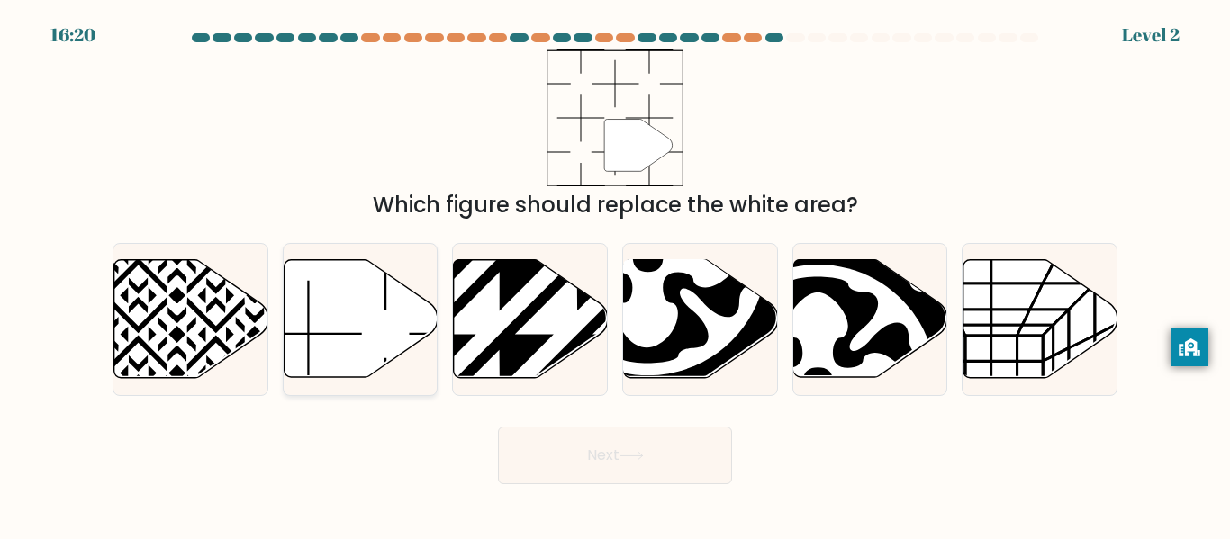
click at [389, 324] on icon at bounding box center [361, 319] width 154 height 118
click at [615, 275] on input "b." at bounding box center [615, 272] width 1 height 5
radio input "true"
click at [590, 454] on button "Next" at bounding box center [615, 456] width 234 height 58
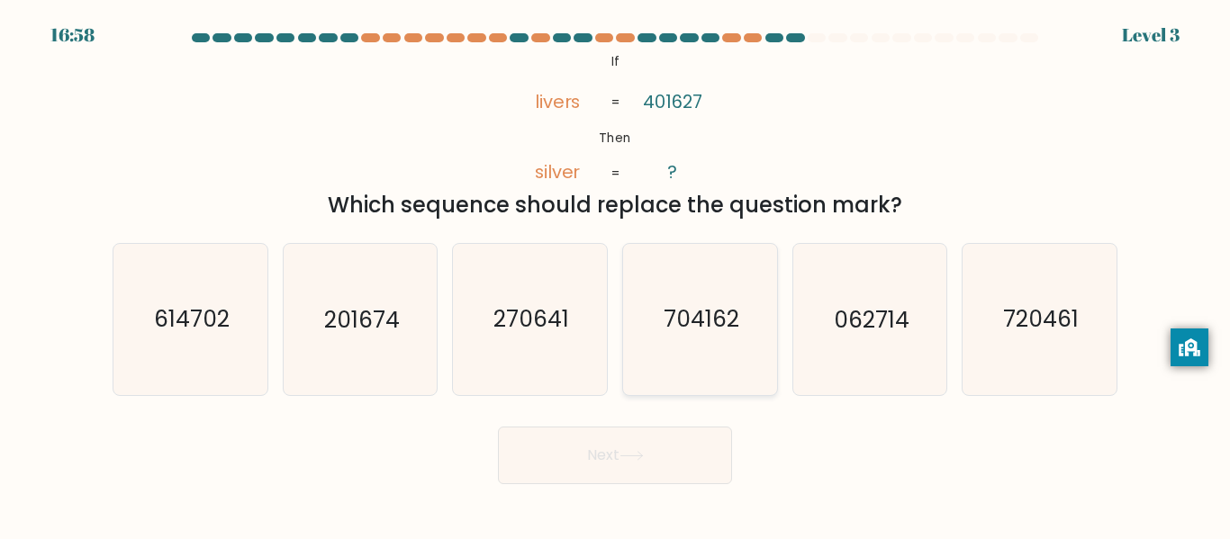
click at [717, 316] on text "704162" at bounding box center [702, 320] width 76 height 32
click at [616, 275] on input "d. 704162" at bounding box center [615, 272] width 1 height 5
radio input "true"
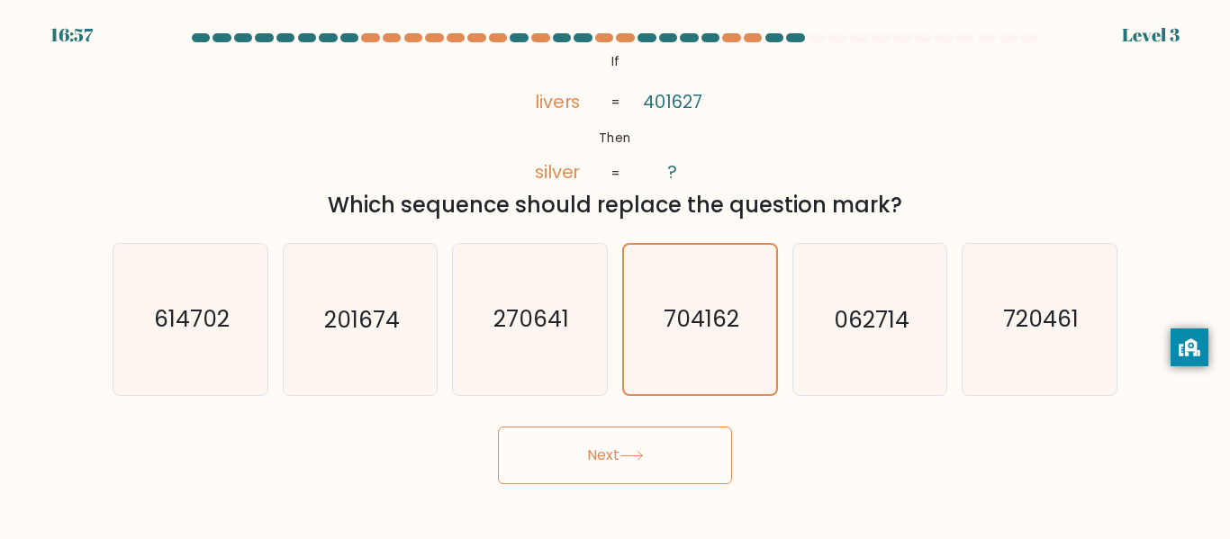
click at [634, 456] on icon at bounding box center [632, 456] width 24 height 10
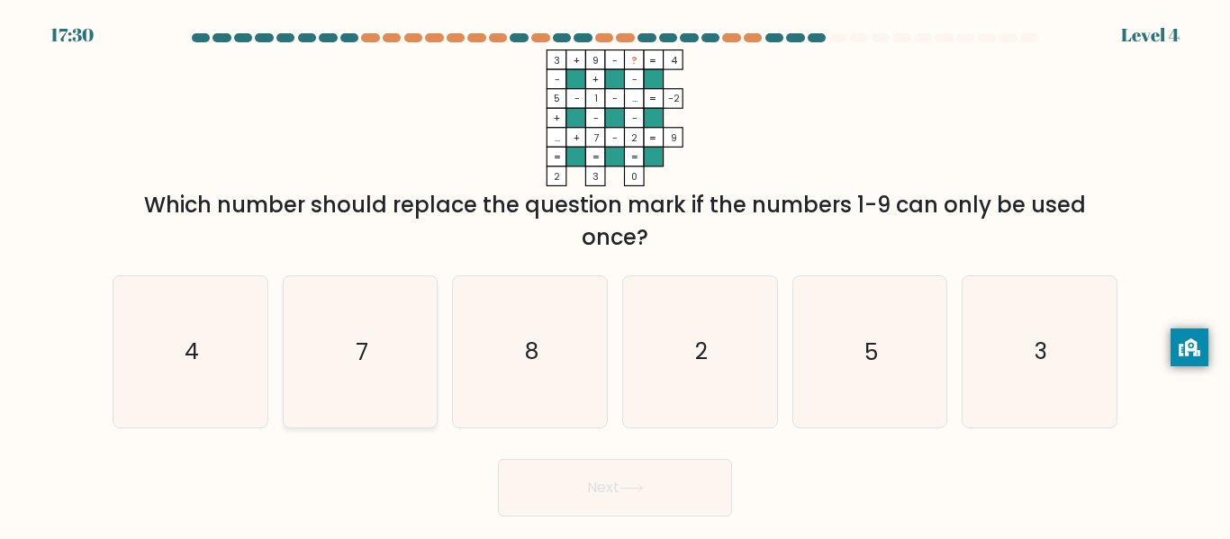
click at [390, 299] on icon "7" at bounding box center [360, 351] width 150 height 150
click at [615, 275] on input "b. 7" at bounding box center [615, 272] width 1 height 5
radio input "true"
click at [610, 489] on button "Next" at bounding box center [615, 488] width 234 height 58
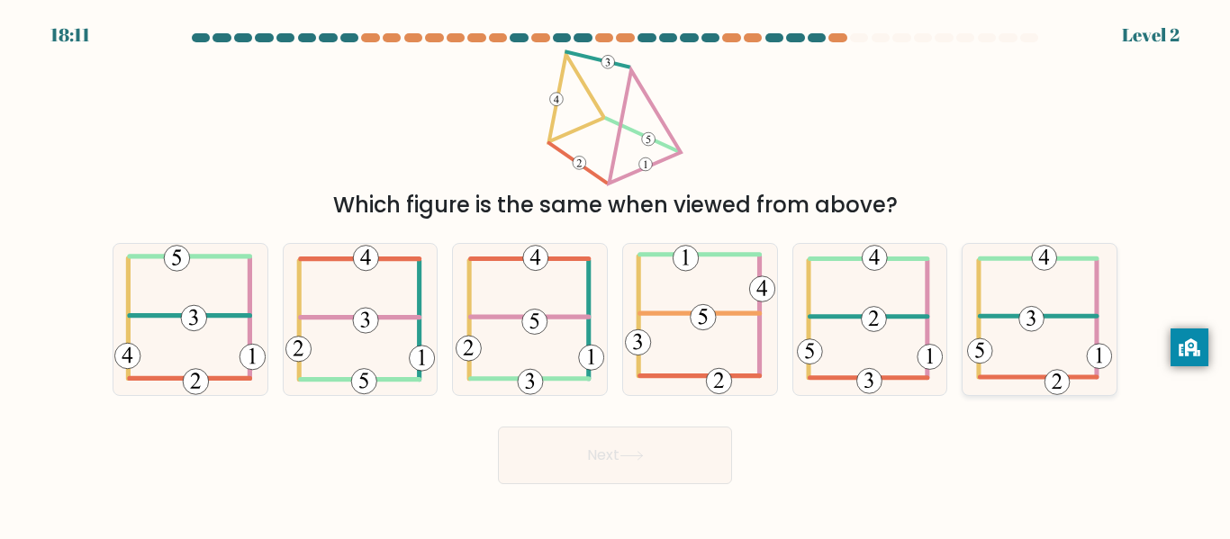
click at [1031, 326] on 594 at bounding box center [1031, 319] width 25 height 25
click at [616, 275] on input "f." at bounding box center [615, 272] width 1 height 5
radio input "true"
click at [653, 464] on button "Next" at bounding box center [615, 456] width 234 height 58
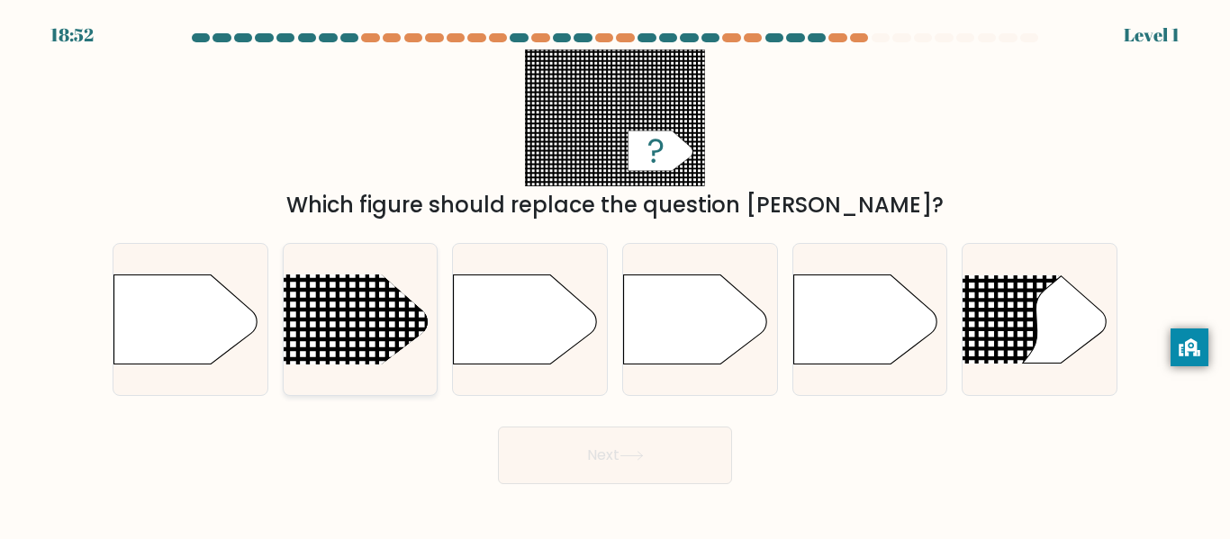
click at [398, 336] on line at bounding box center [398, 272] width 0 height 749
click at [615, 275] on input "b." at bounding box center [615, 272] width 1 height 5
radio input "true"
click at [669, 449] on button "Next" at bounding box center [615, 456] width 234 height 58
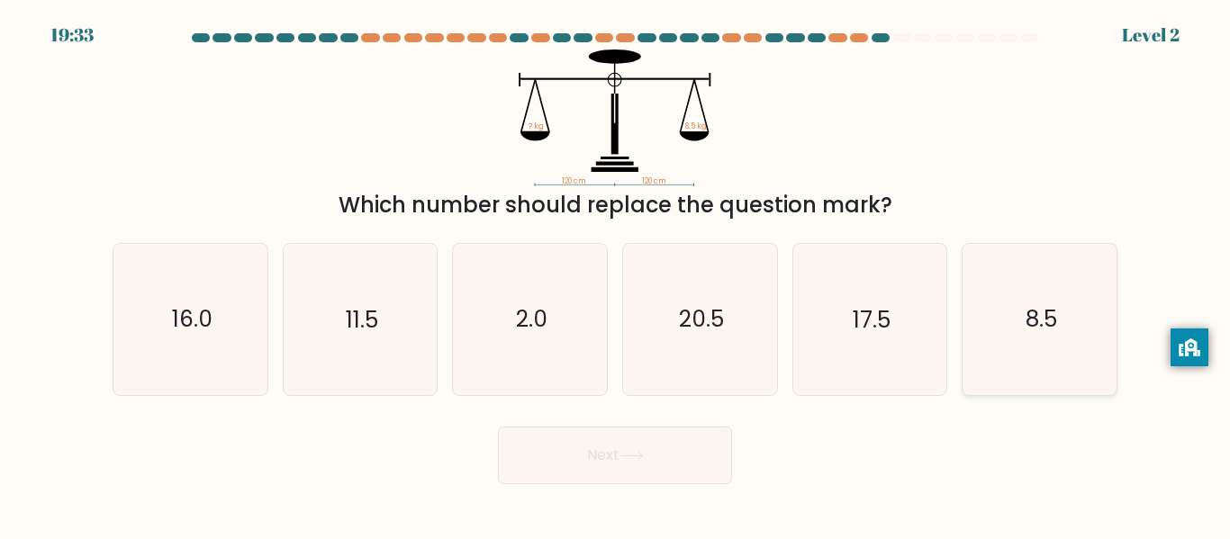
click at [990, 369] on icon "8.5" at bounding box center [1039, 319] width 150 height 150
click at [616, 275] on input "f. 8.5" at bounding box center [615, 272] width 1 height 5
radio input "true"
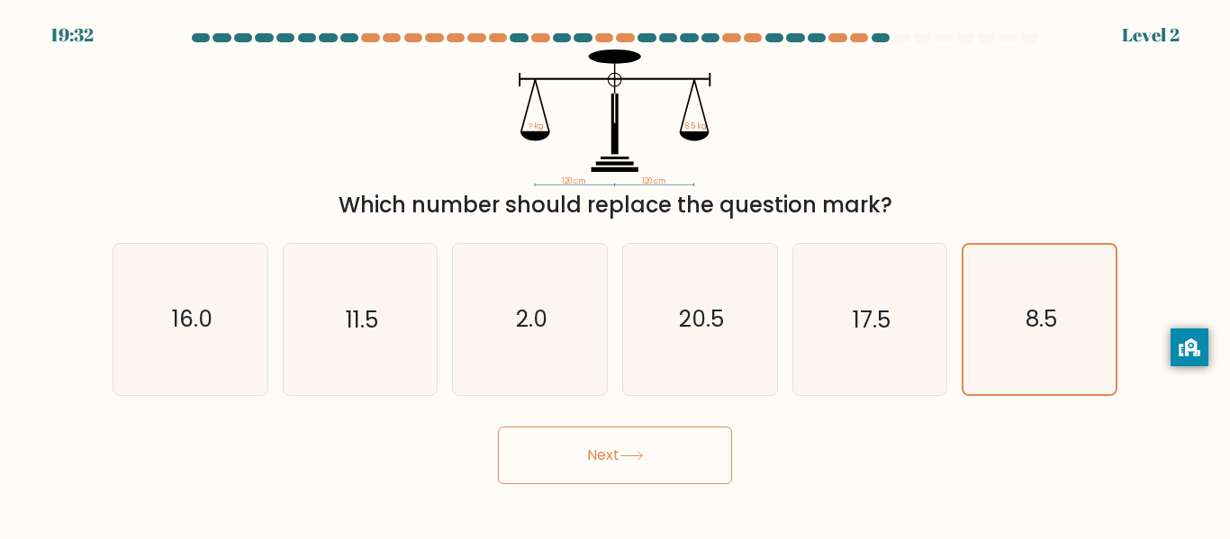
click at [609, 466] on button "Next" at bounding box center [615, 456] width 234 height 58
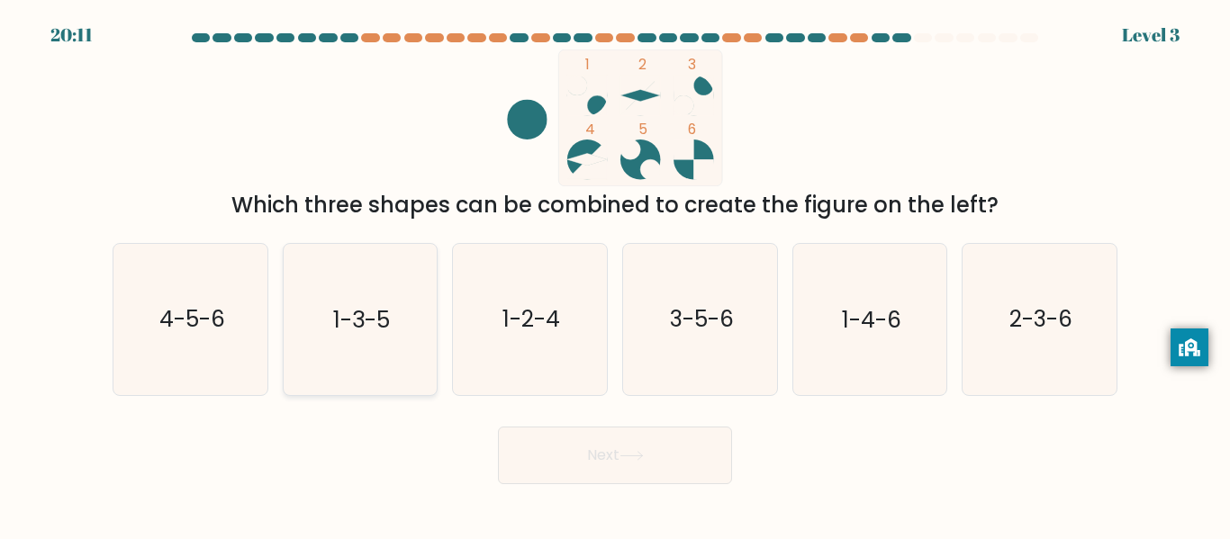
click at [387, 304] on text "1-3-5" at bounding box center [361, 320] width 57 height 32
click at [615, 275] on input "b. 1-3-5" at bounding box center [615, 272] width 1 height 5
radio input "true"
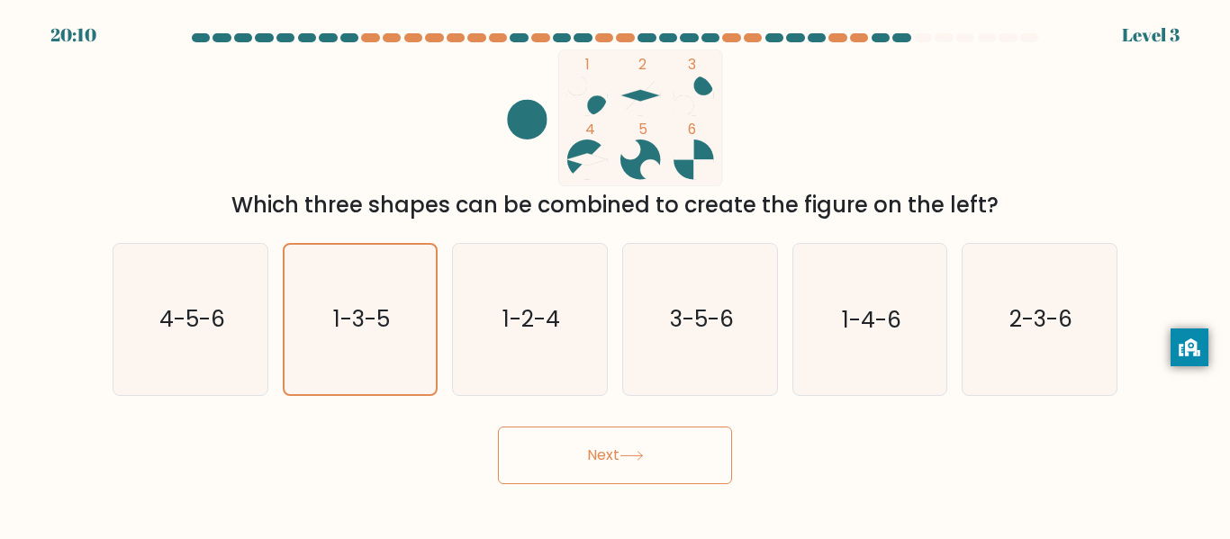
click at [644, 454] on icon at bounding box center [632, 456] width 24 height 10
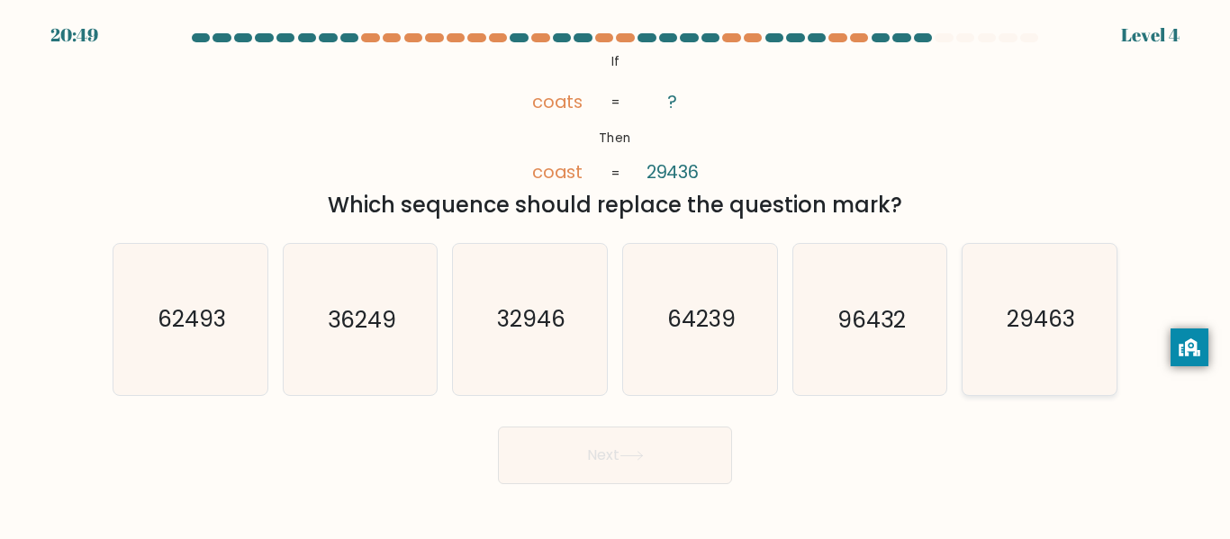
click at [983, 343] on icon "29463" at bounding box center [1039, 319] width 150 height 150
click at [616, 275] on input "f. 29463" at bounding box center [615, 272] width 1 height 5
radio input "true"
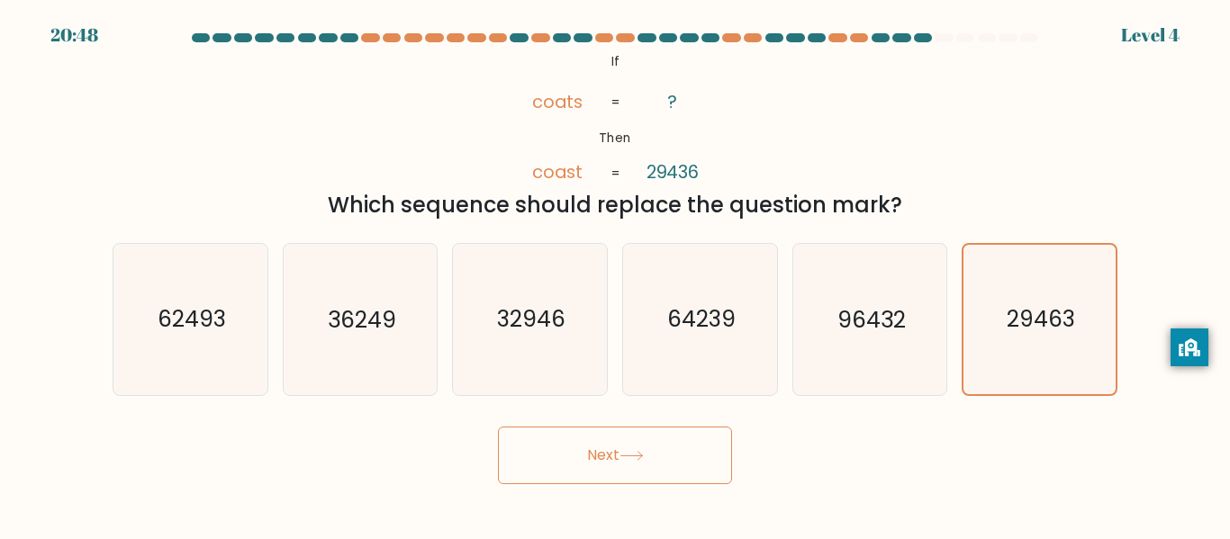
click at [601, 464] on button "Next" at bounding box center [615, 456] width 234 height 58
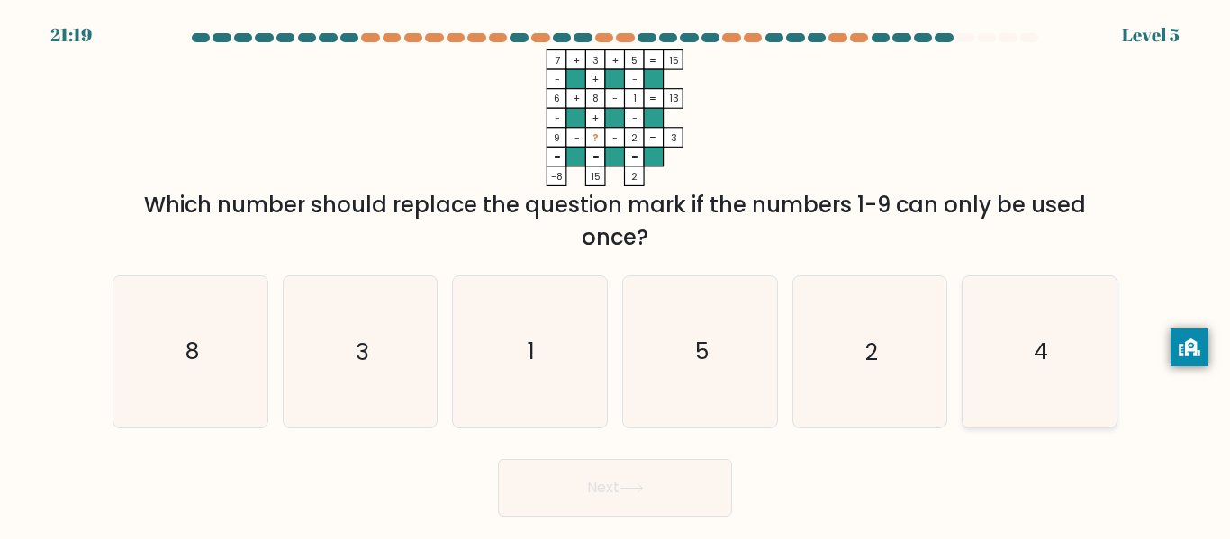
click at [1082, 350] on icon "4" at bounding box center [1039, 351] width 150 height 150
click at [616, 275] on input "f. 4" at bounding box center [615, 272] width 1 height 5
radio input "true"
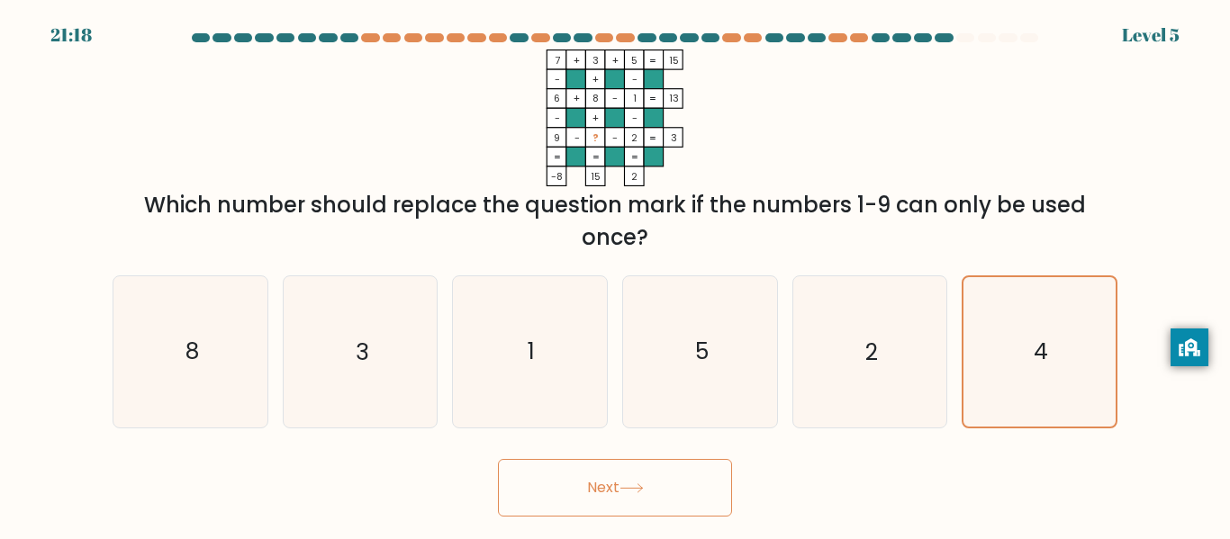
click at [631, 466] on button "Next" at bounding box center [615, 488] width 234 height 58
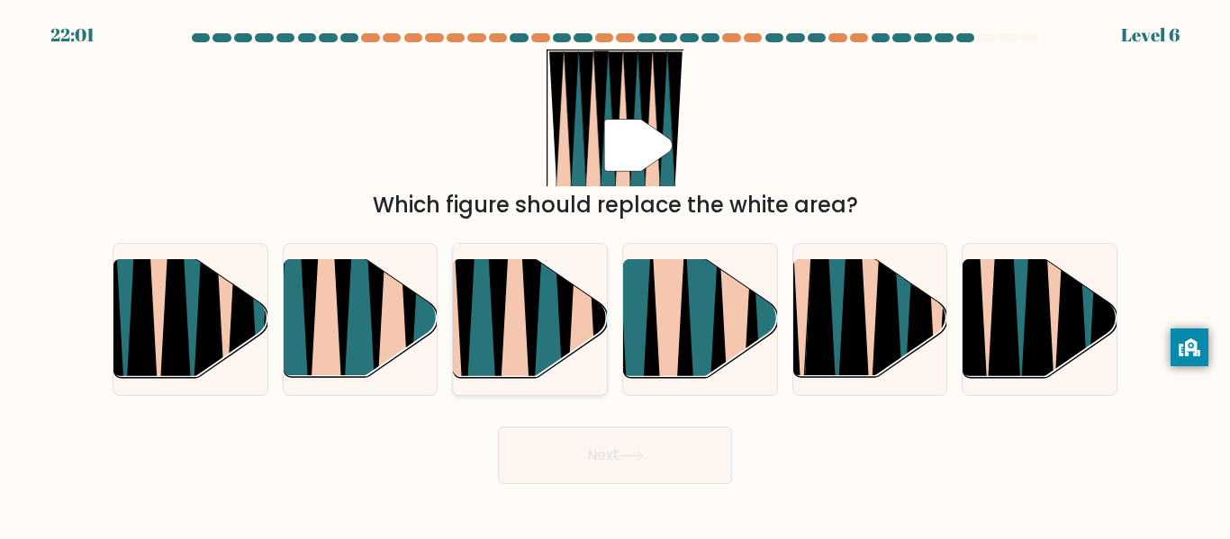
click at [571, 342] on icon at bounding box center [581, 257] width 33 height 307
click at [615, 275] on input "c." at bounding box center [615, 272] width 1 height 5
radio input "true"
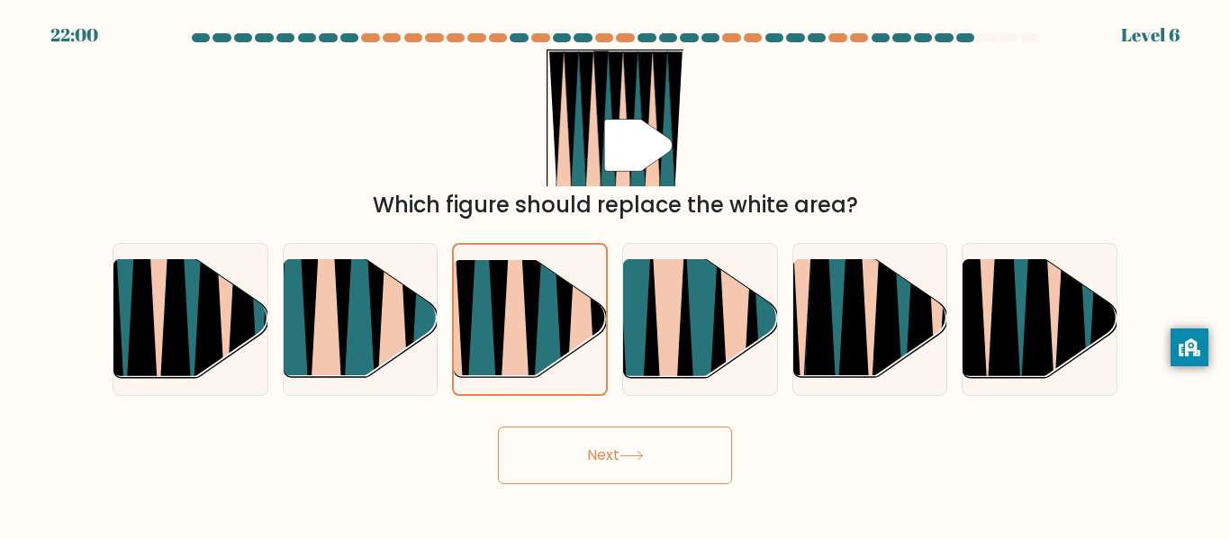
click at [642, 471] on button "Next" at bounding box center [615, 456] width 234 height 58
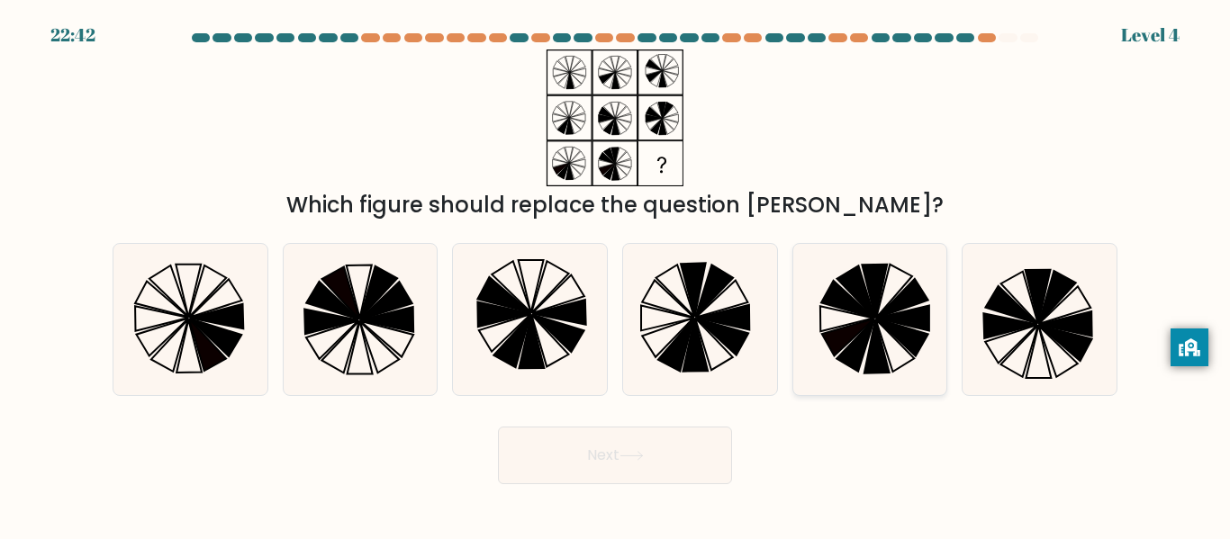
click at [890, 311] on icon at bounding box center [901, 298] width 51 height 39
click at [616, 275] on input "e." at bounding box center [615, 272] width 1 height 5
radio input "true"
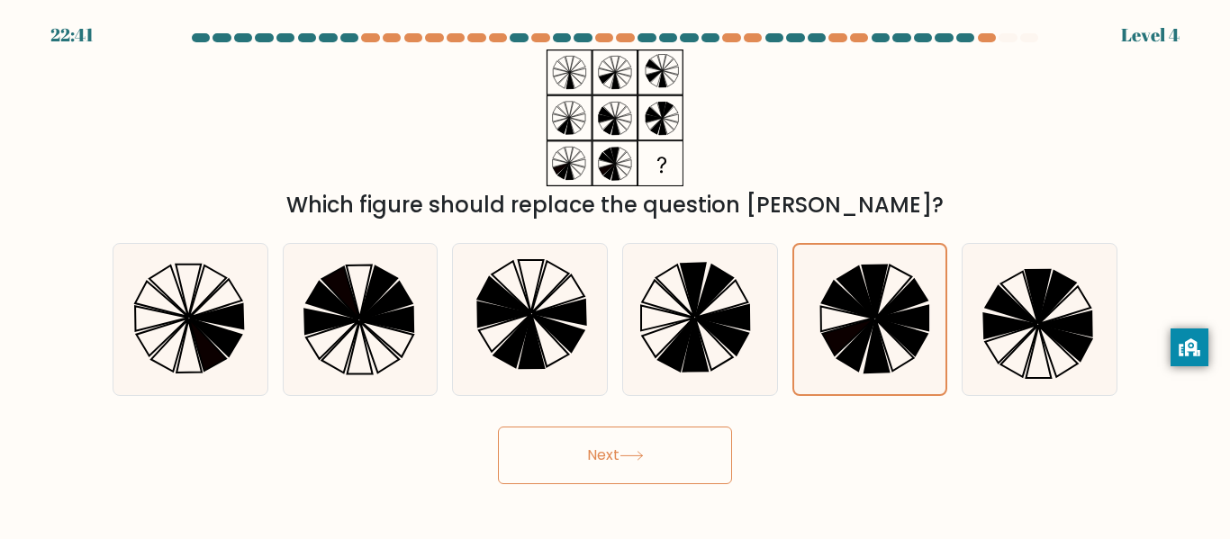
click at [680, 445] on button "Next" at bounding box center [615, 456] width 234 height 58
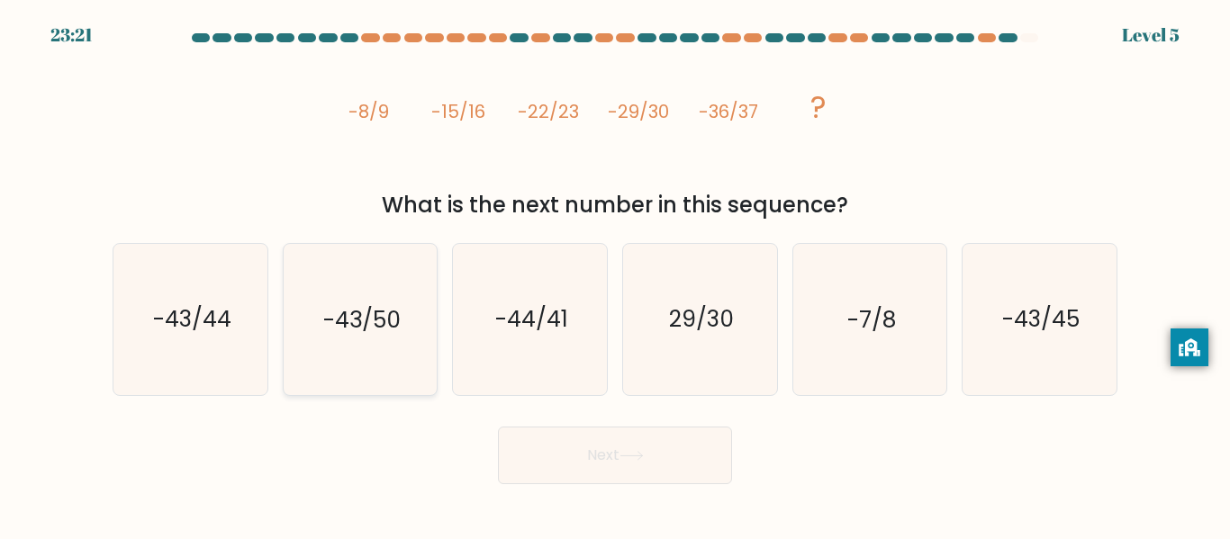
click at [331, 319] on text "-43/50" at bounding box center [361, 320] width 77 height 32
click at [615, 275] on input "b. -43/50" at bounding box center [615, 272] width 1 height 5
radio input "true"
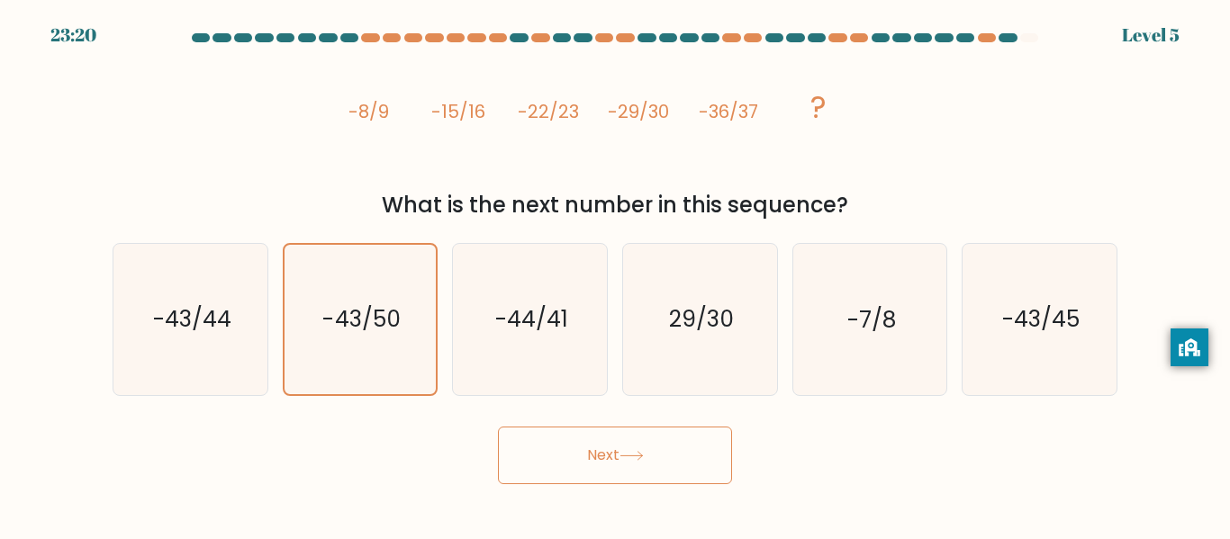
click at [594, 444] on button "Next" at bounding box center [615, 456] width 234 height 58
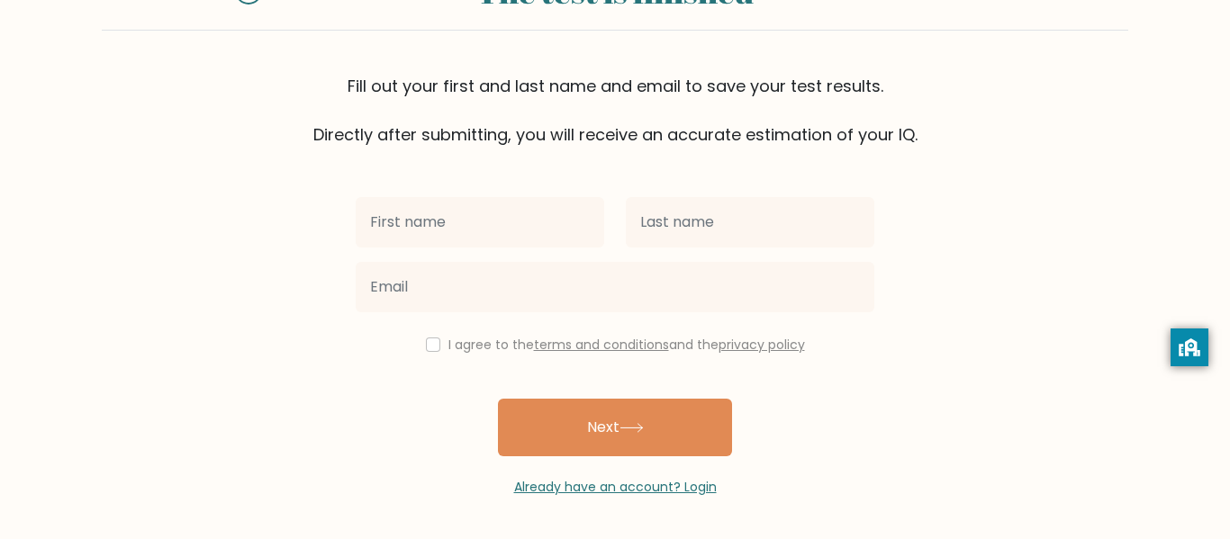
scroll to position [93, 0]
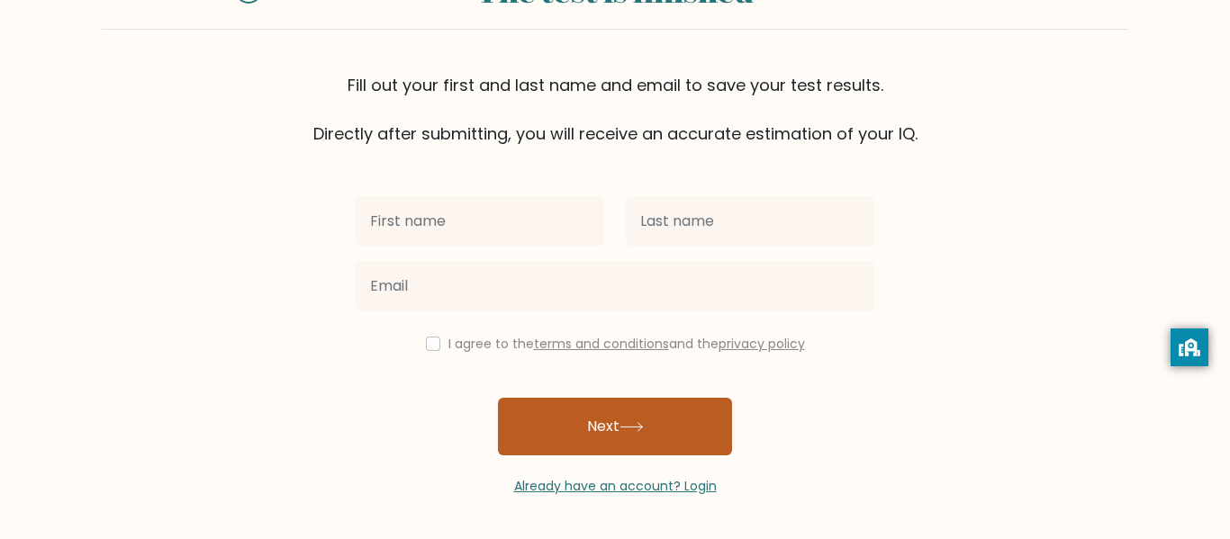
click at [709, 425] on button "Next" at bounding box center [615, 427] width 234 height 58
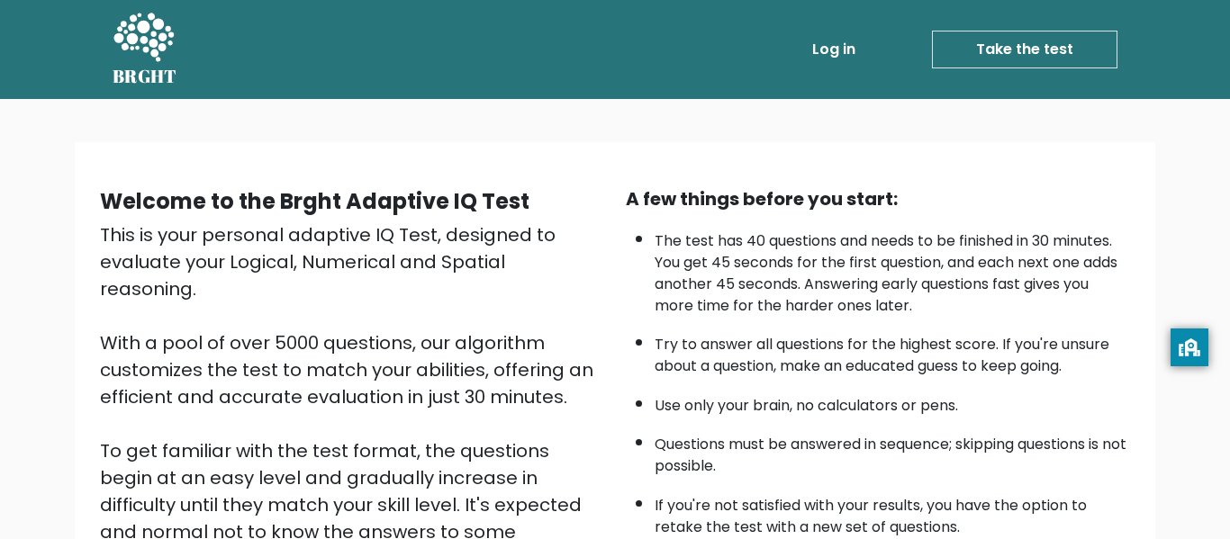
scroll to position [141, 0]
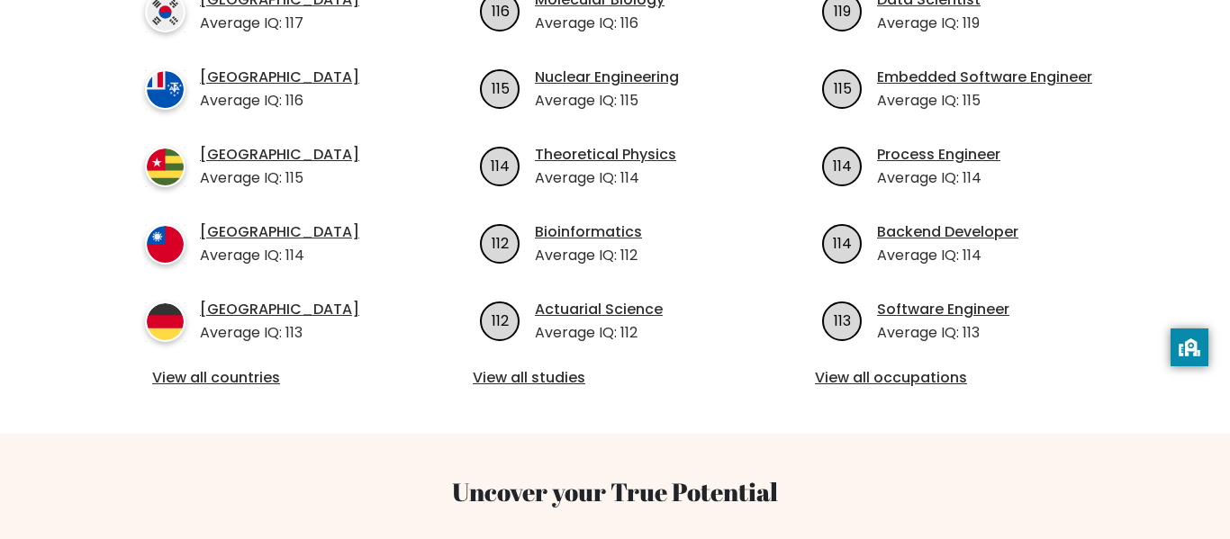
scroll to position [764, 0]
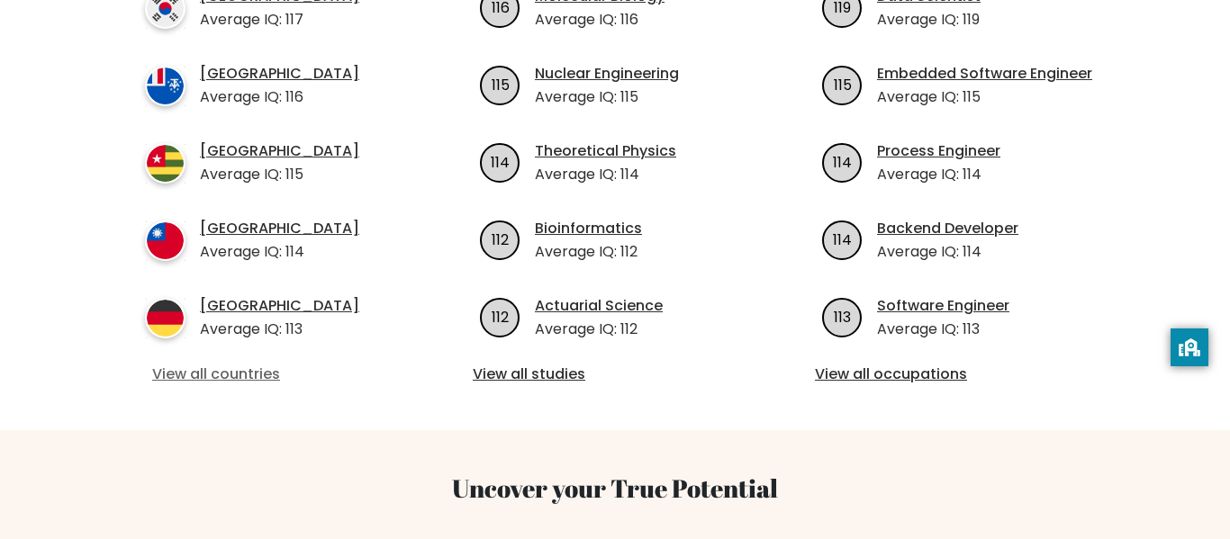
click at [186, 364] on link "View all countries" at bounding box center [272, 375] width 241 height 22
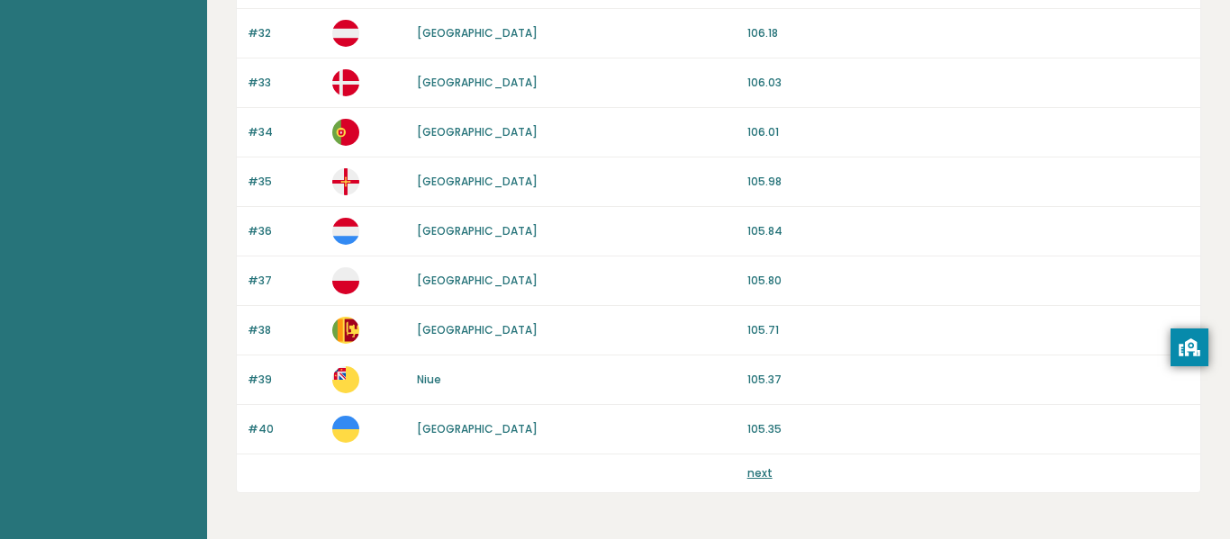
scroll to position [1724, 0]
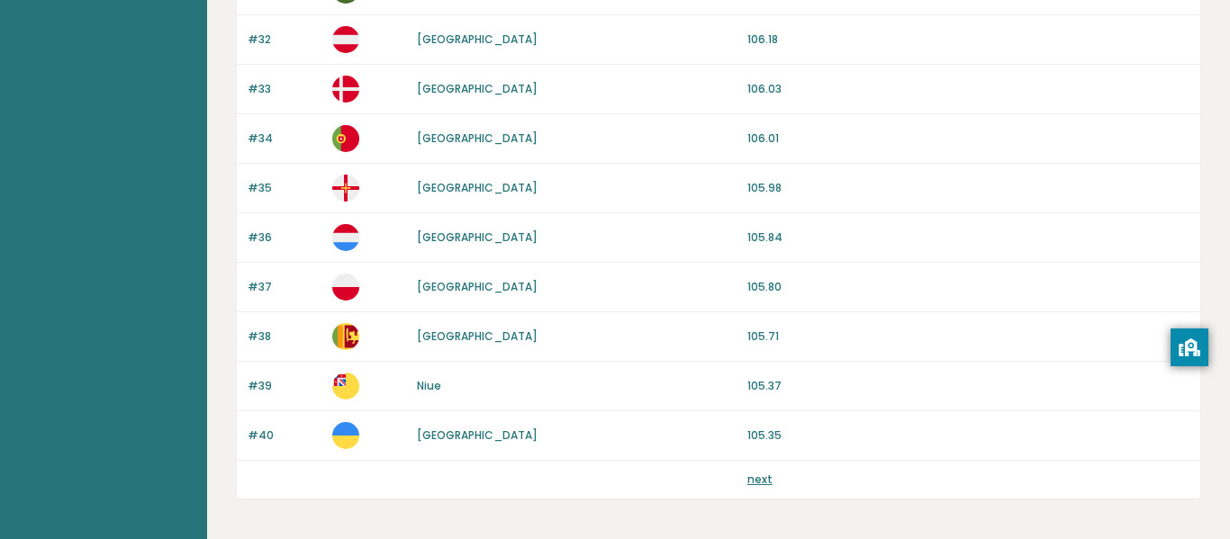
click at [773, 475] on div "next" at bounding box center [968, 480] width 442 height 16
click at [762, 475] on link "next" at bounding box center [759, 479] width 25 height 15
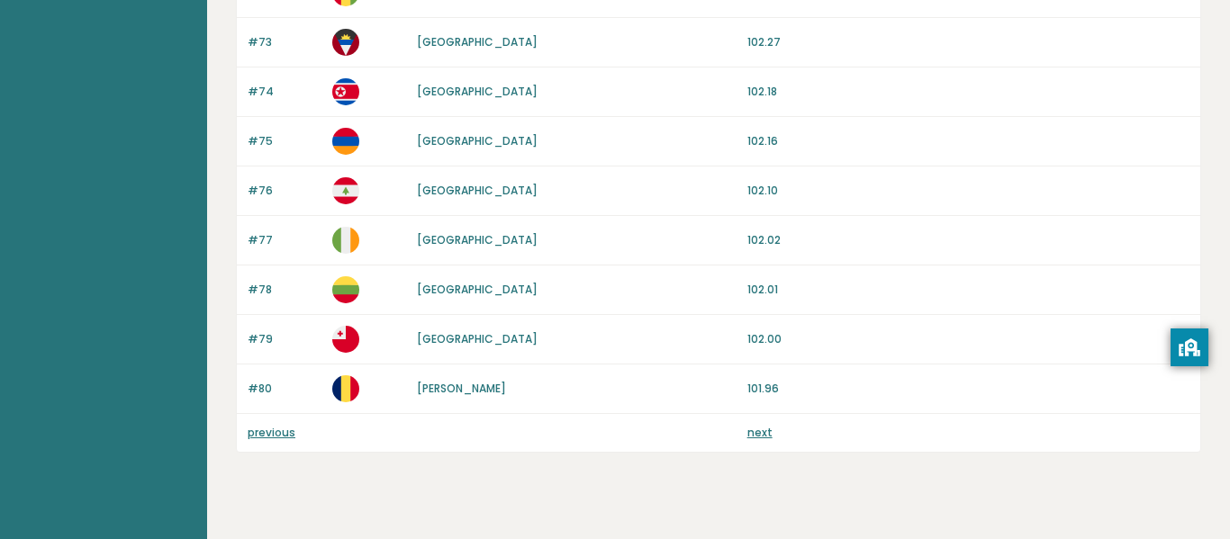
scroll to position [1799, 0]
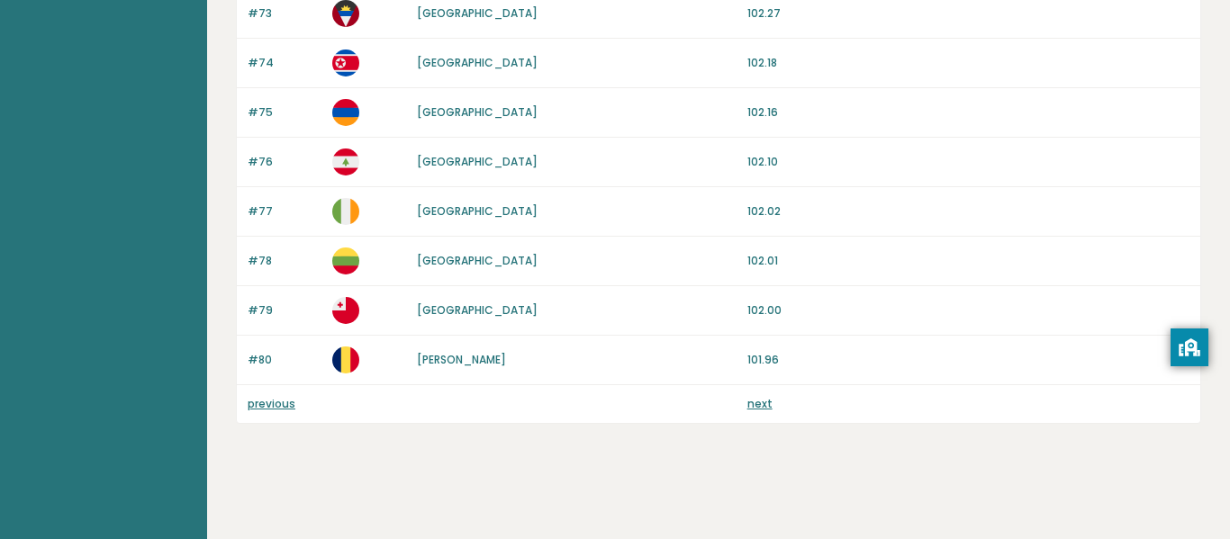
click at [762, 408] on link "next" at bounding box center [759, 403] width 25 height 15
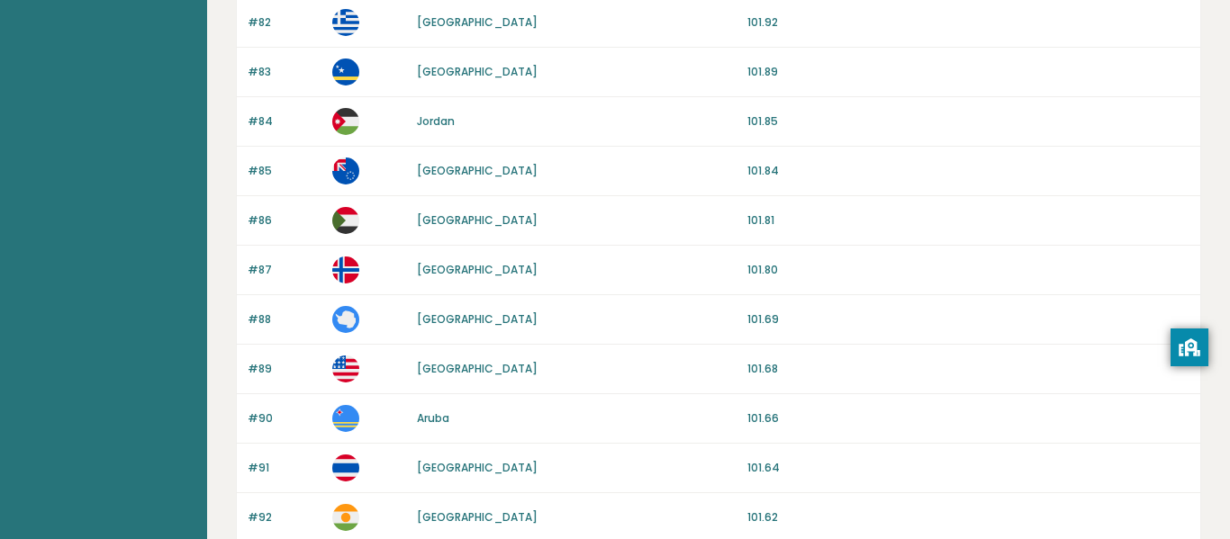
scroll to position [256, 0]
